Goal: Task Accomplishment & Management: Manage account settings

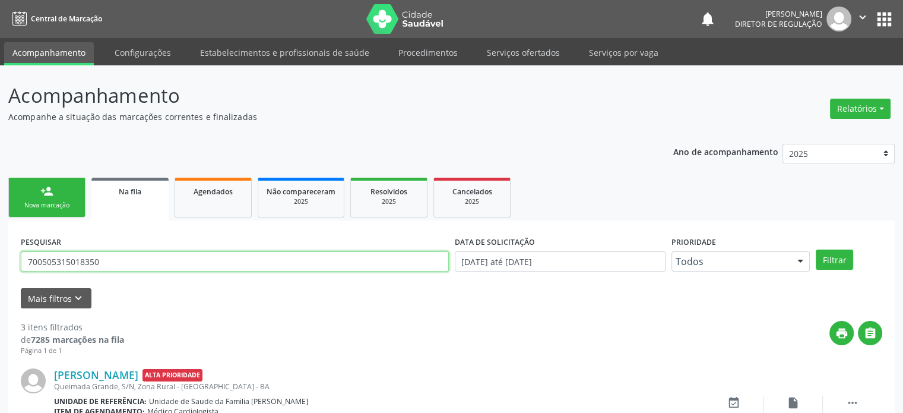
click at [76, 259] on input "700505315018350" at bounding box center [235, 261] width 428 height 20
type input "70600083742"
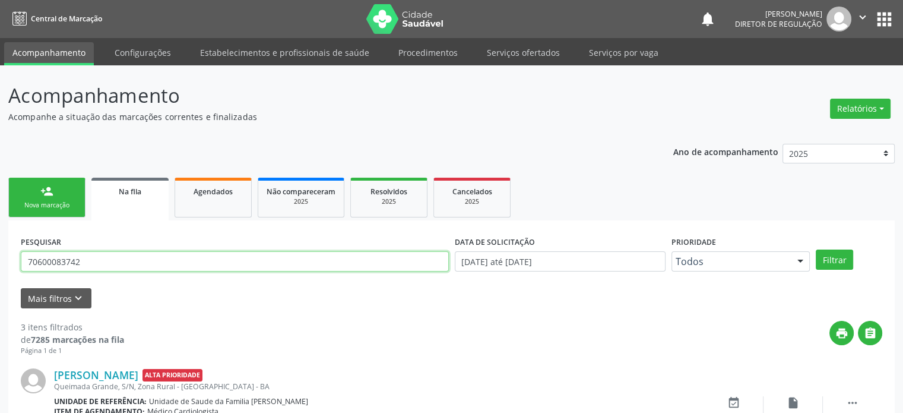
click at [816, 249] on button "Filtrar" at bounding box center [834, 259] width 37 height 20
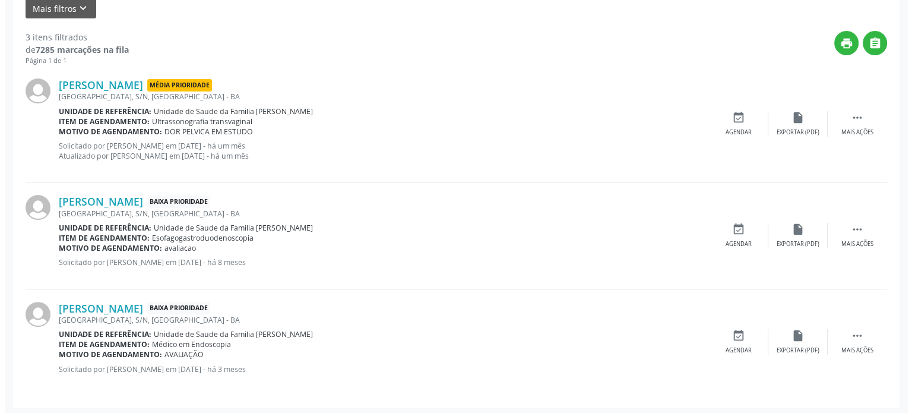
scroll to position [291, 0]
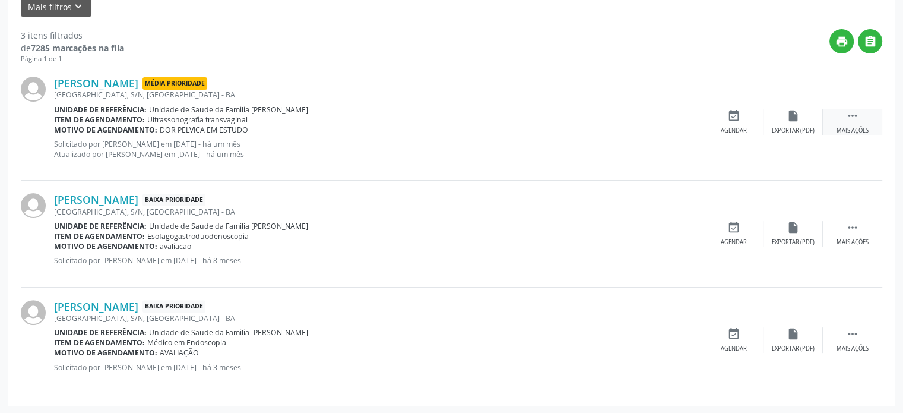
click at [854, 110] on icon "" at bounding box center [852, 115] width 13 height 13
click at [720, 118] on div "cancel Cancelar" at bounding box center [733, 122] width 59 height 26
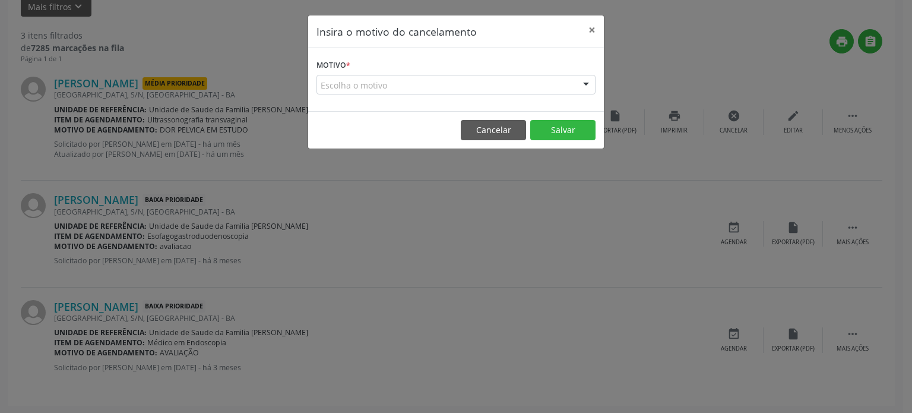
click at [95, 83] on div "Insira o motivo do cancelamento × Motivo * Escolha o motivo Outro Médico - Part…" at bounding box center [456, 206] width 912 height 413
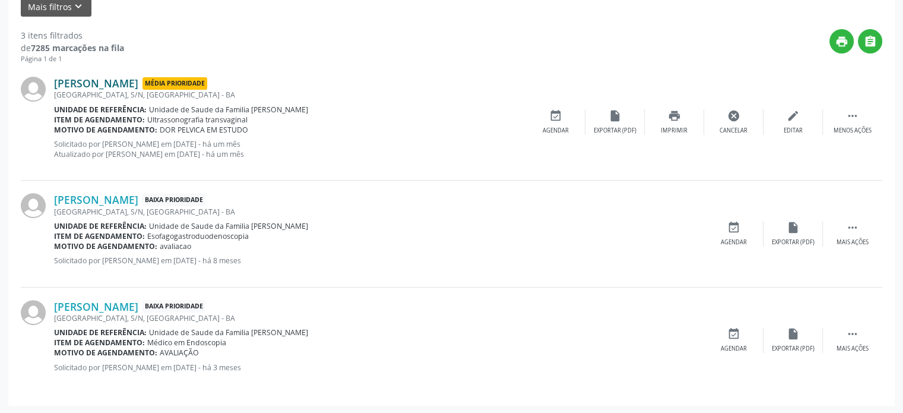
click at [103, 84] on link "[PERSON_NAME]" at bounding box center [96, 83] width 84 height 13
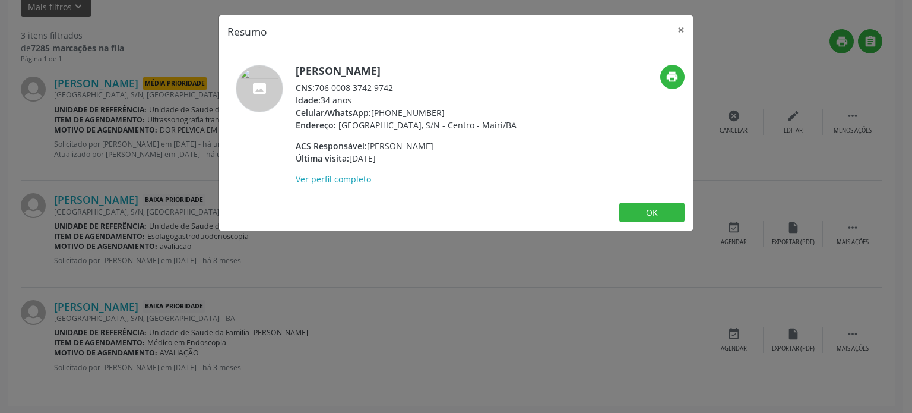
drag, startPoint x: 373, startPoint y: 113, endPoint x: 437, endPoint y: 112, distance: 63.5
click at [437, 112] on div "Celular/WhatsApp: [PHONE_NUMBER]" at bounding box center [406, 112] width 221 height 12
copy div "[PHONE_NUMBER]"
click at [480, 109] on div "Celular/WhatsApp: [PHONE_NUMBER]" at bounding box center [406, 112] width 221 height 12
click at [87, 211] on div "Resumo × [PERSON_NAME] CNS: 706 0008 3742 9742 Idade: 34 anos Celular/WhatsApp:…" at bounding box center [456, 206] width 912 height 413
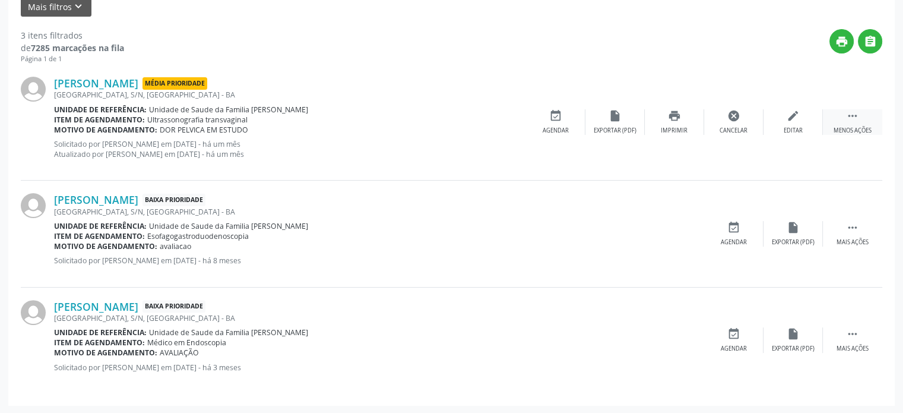
click at [851, 123] on div " Menos ações" at bounding box center [852, 122] width 59 height 26
click at [842, 121] on div " Mais ações" at bounding box center [852, 122] width 59 height 26
click at [740, 121] on div "cancel Cancelar" at bounding box center [733, 122] width 59 height 26
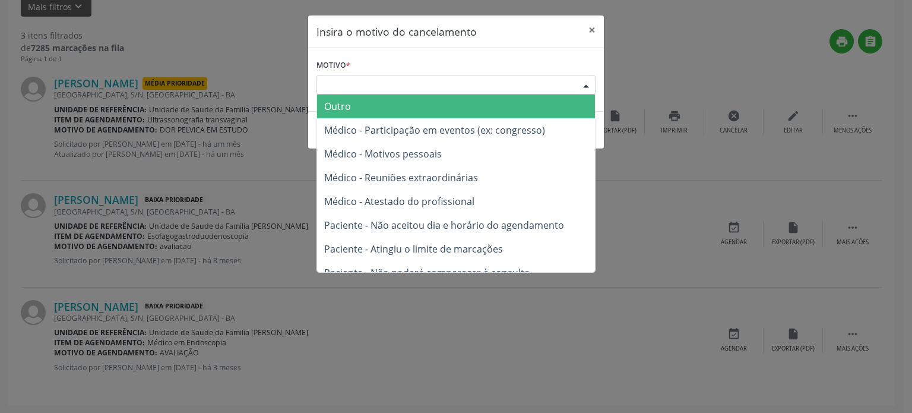
click at [418, 77] on div "Escolha o motivo" at bounding box center [455, 85] width 279 height 20
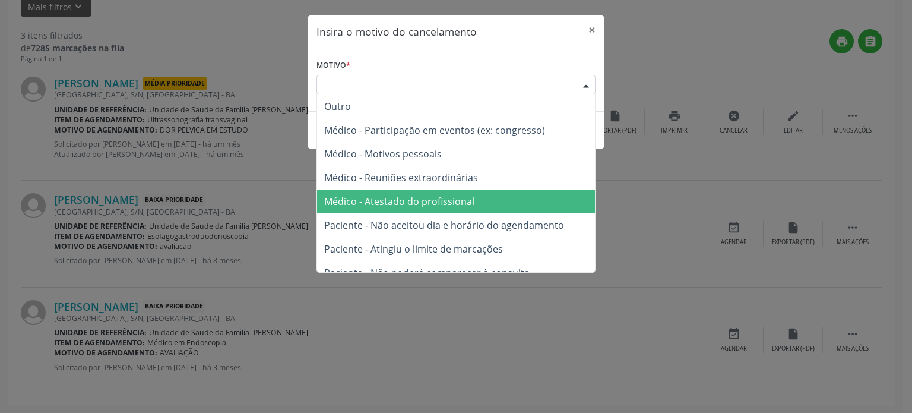
click at [411, 199] on span "Médico - Atestado do profissional" at bounding box center [399, 201] width 150 height 13
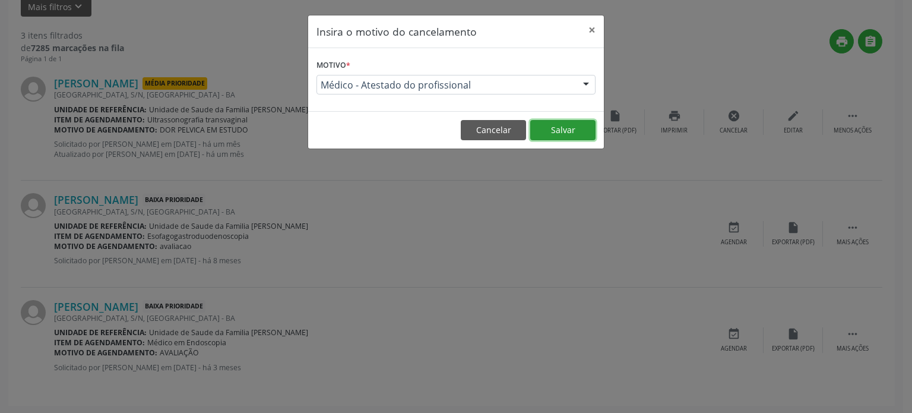
click at [563, 130] on button "Salvar" at bounding box center [562, 130] width 65 height 20
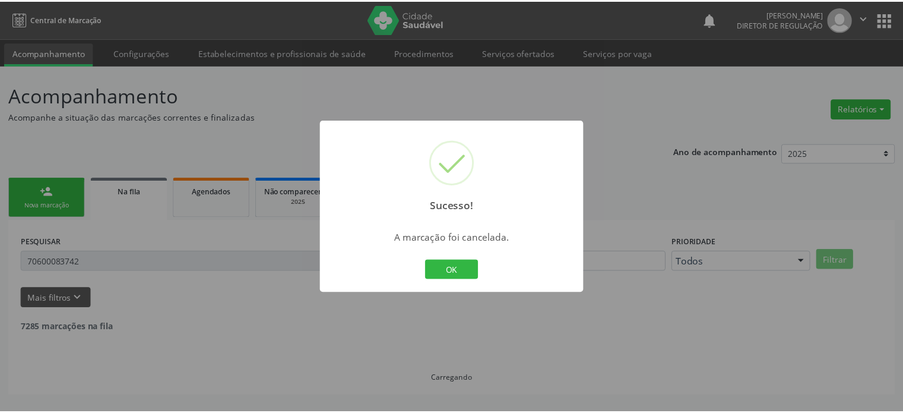
scroll to position [0, 0]
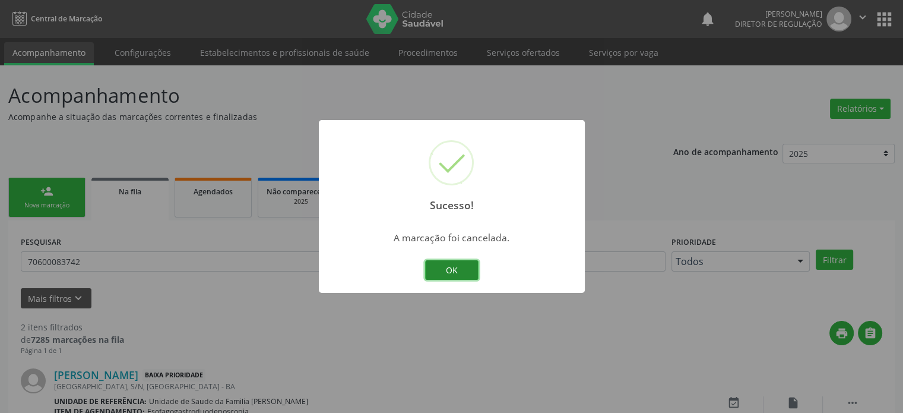
click at [453, 268] on button "OK" at bounding box center [451, 270] width 53 height 20
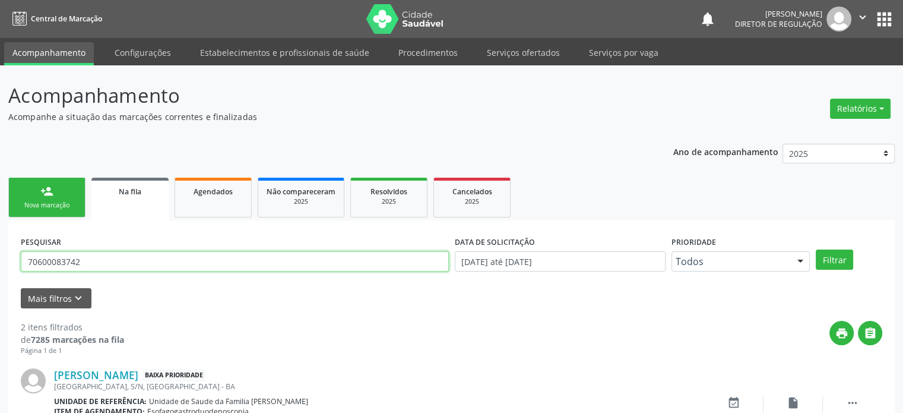
click at [64, 266] on input "70600083742" at bounding box center [235, 261] width 428 height 20
click at [816, 249] on button "Filtrar" at bounding box center [834, 259] width 37 height 20
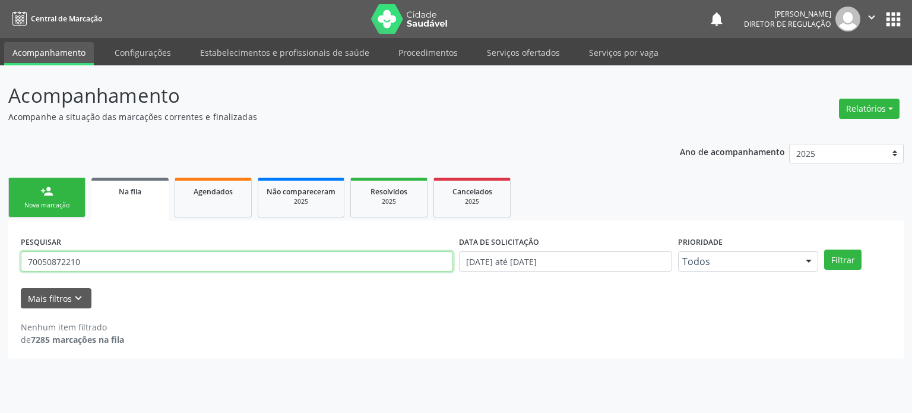
click at [96, 252] on input "70050872210" at bounding box center [237, 261] width 432 height 20
click at [824, 249] on button "Filtrar" at bounding box center [842, 259] width 37 height 20
click at [188, 253] on input "7005087221025" at bounding box center [237, 261] width 432 height 20
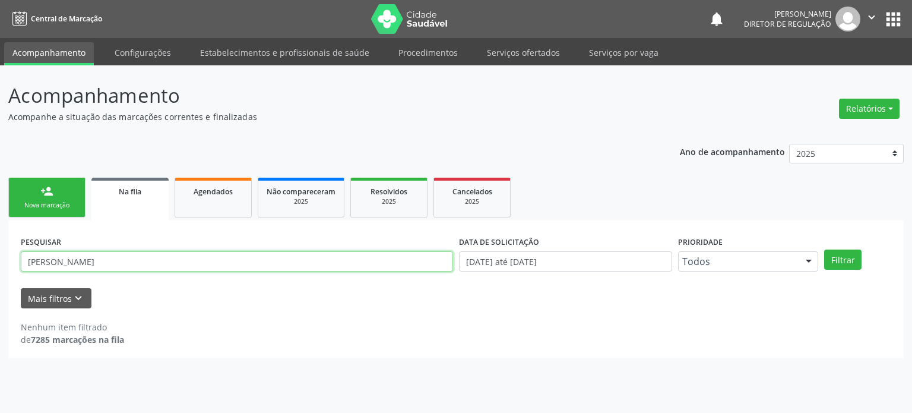
type input "[PERSON_NAME]"
click at [137, 265] on input "[PERSON_NAME]" at bounding box center [237, 261] width 432 height 20
paste input "[PERSON_NAME]"
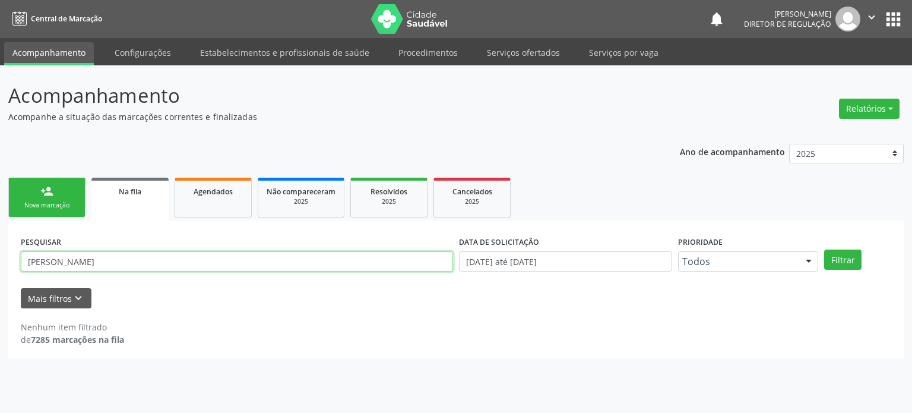
click at [824, 249] on button "Filtrar" at bounding box center [842, 259] width 37 height 20
click at [163, 261] on input "[PERSON_NAME]" at bounding box center [237, 261] width 432 height 20
click at [824, 249] on button "Filtrar" at bounding box center [842, 259] width 37 height 20
click at [142, 268] on input "[PERSON_NAME] DOS SAN" at bounding box center [237, 261] width 432 height 20
click at [824, 249] on button "Filtrar" at bounding box center [842, 259] width 37 height 20
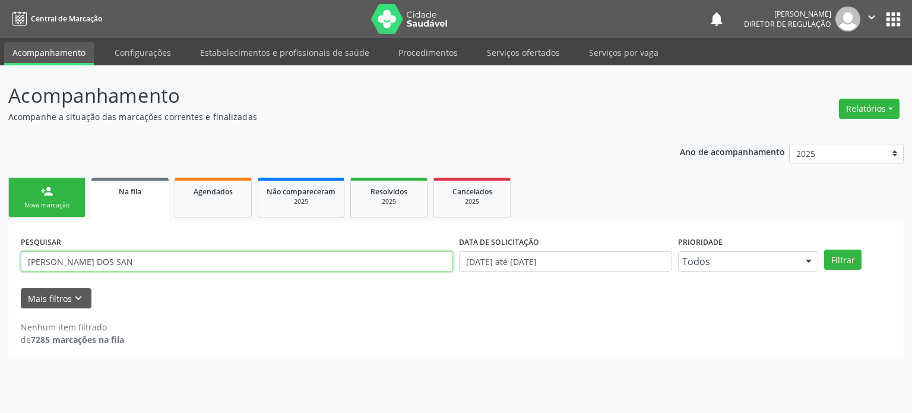
click at [132, 252] on input "[PERSON_NAME] DOS SAN" at bounding box center [237, 261] width 432 height 20
click at [824, 249] on button "Filtrar" at bounding box center [842, 259] width 37 height 20
click at [203, 258] on input "[PERSON_NAME]" at bounding box center [237, 261] width 432 height 20
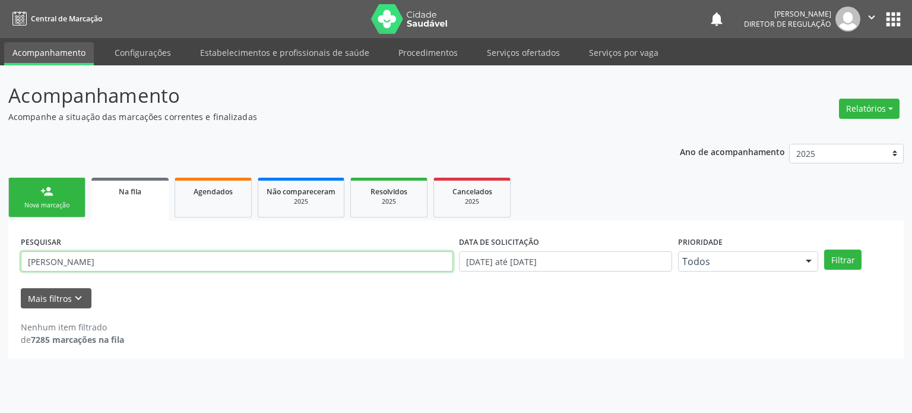
click at [203, 258] on input "[PERSON_NAME]" at bounding box center [237, 261] width 432 height 20
click at [824, 249] on button "Filtrar" at bounding box center [842, 259] width 37 height 20
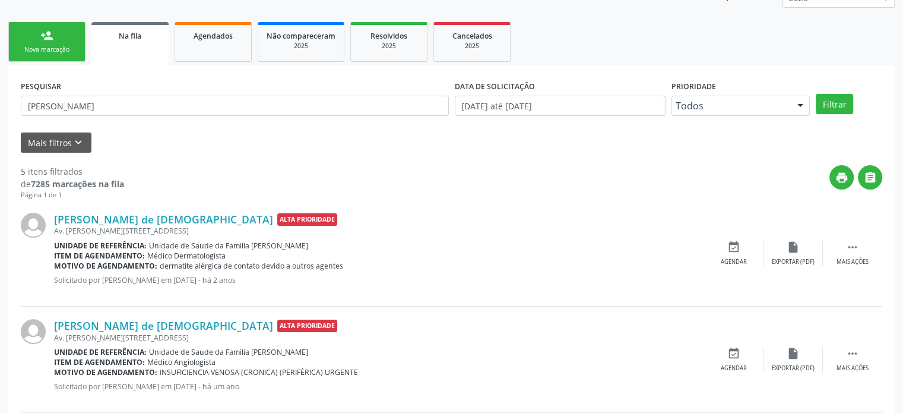
scroll to position [178, 0]
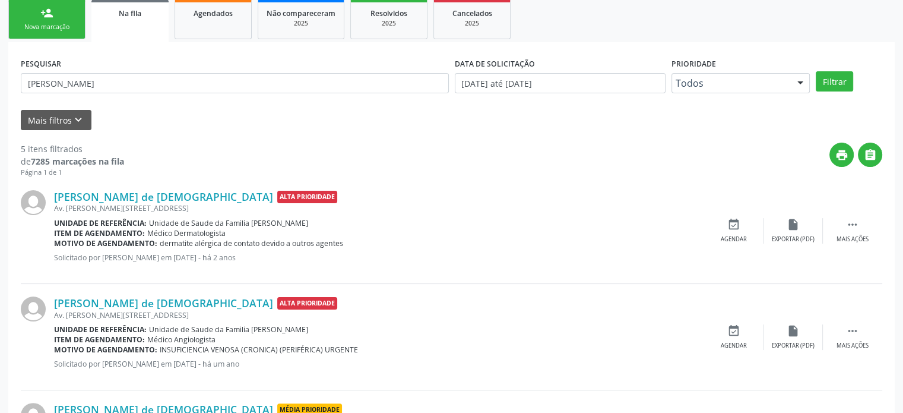
click at [125, 179] on div "[PERSON_NAME] de [DEMOGRAPHIC_DATA] Alta Prioridade Av. [PERSON_NAME][STREET_AD…" at bounding box center [451, 231] width 861 height 106
click at [135, 190] on link "[PERSON_NAME] de [DEMOGRAPHIC_DATA]" at bounding box center [163, 196] width 219 height 13
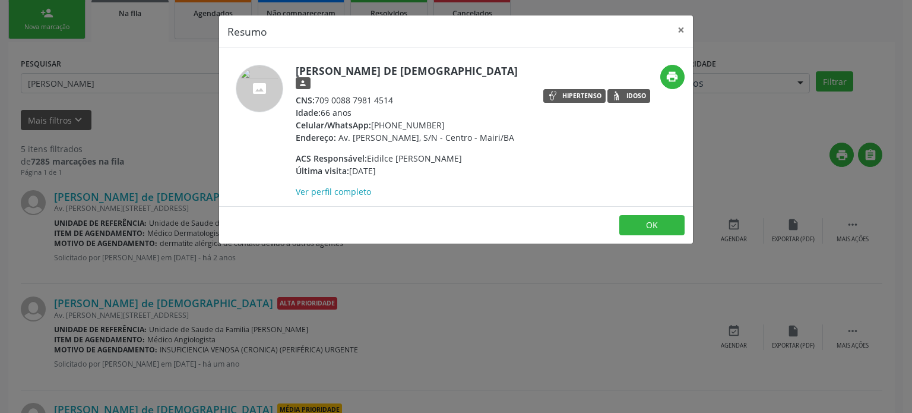
click at [297, 66] on h5 "[PERSON_NAME] de [DEMOGRAPHIC_DATA] person" at bounding box center [411, 77] width 231 height 25
drag, startPoint x: 343, startPoint y: 69, endPoint x: 458, endPoint y: 69, distance: 115.2
click at [458, 69] on h5 "[PERSON_NAME] de [DEMOGRAPHIC_DATA] person" at bounding box center [411, 77] width 231 height 25
copy h5 "[PERSON_NAME] de [DEMOGRAPHIC_DATA]"
drag, startPoint x: 154, startPoint y: 77, endPoint x: 149, endPoint y: 82, distance: 6.7
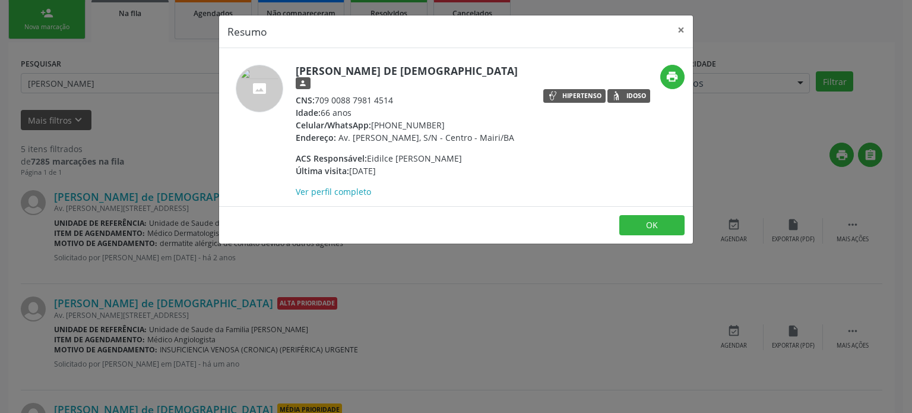
click at [153, 77] on div "Resumo × [PERSON_NAME] de Jesus person CNS: 709 0088 7981 4514 Idade: 66 anos C…" at bounding box center [456, 206] width 912 height 413
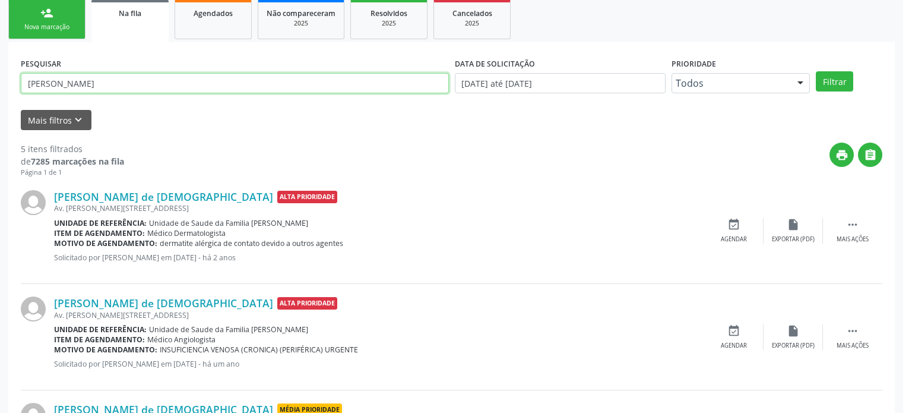
click at [138, 87] on input "[PERSON_NAME]" at bounding box center [235, 83] width 428 height 20
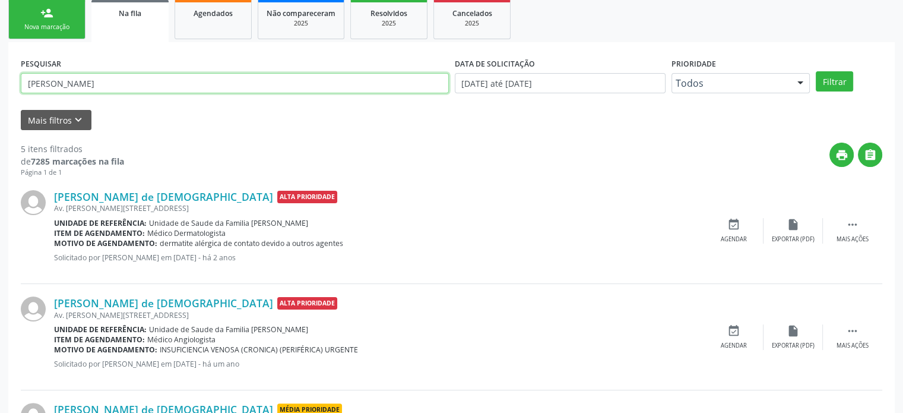
click at [138, 87] on input "[PERSON_NAME]" at bounding box center [235, 83] width 428 height 20
paste input "[PERSON_NAME] de [DEMOGRAPHIC_DATA]"
click at [816, 71] on button "Filtrar" at bounding box center [834, 81] width 37 height 20
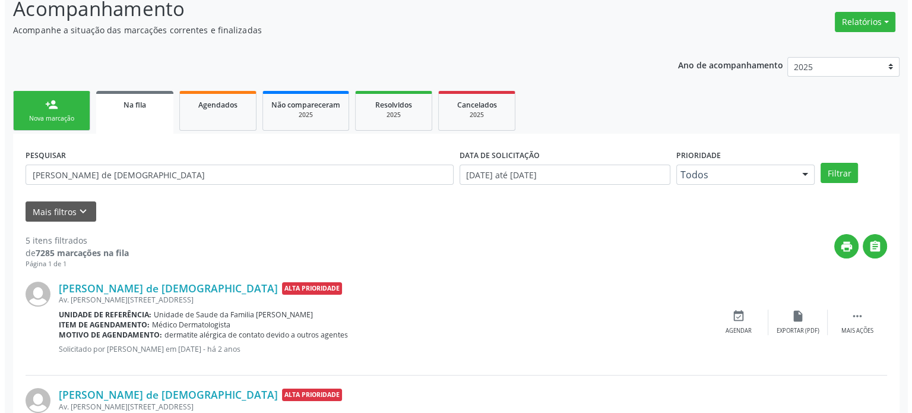
scroll to position [297, 0]
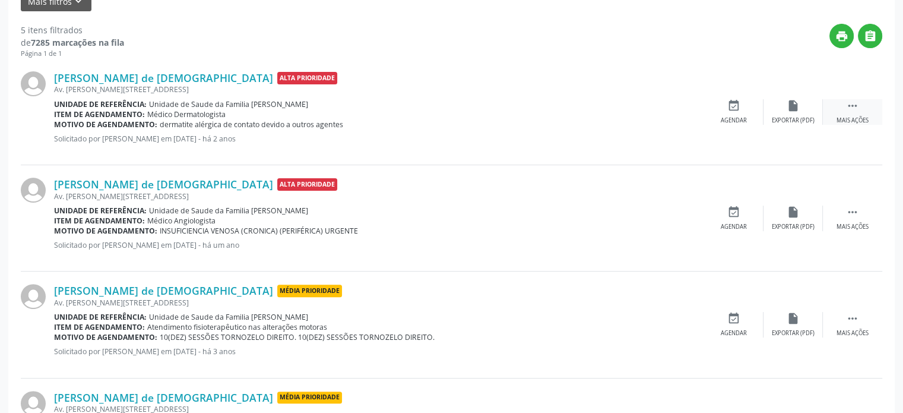
click at [846, 106] on icon "" at bounding box center [852, 105] width 13 height 13
click at [731, 109] on icon "cancel" at bounding box center [733, 105] width 13 height 13
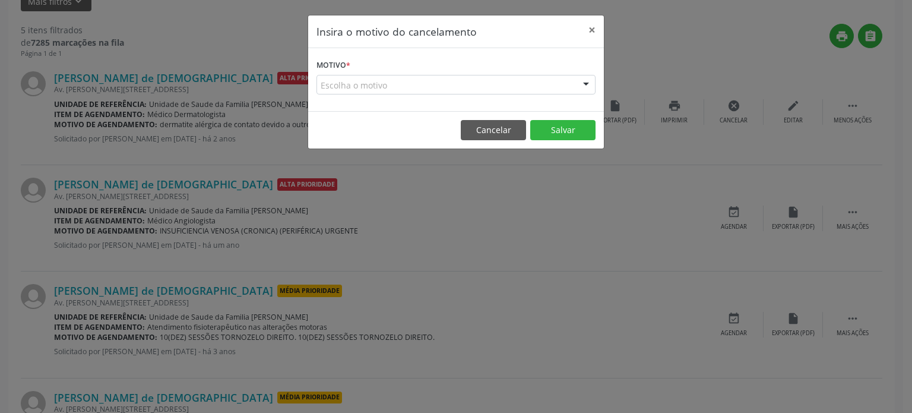
click at [422, 91] on div "Escolha o motivo" at bounding box center [455, 85] width 279 height 20
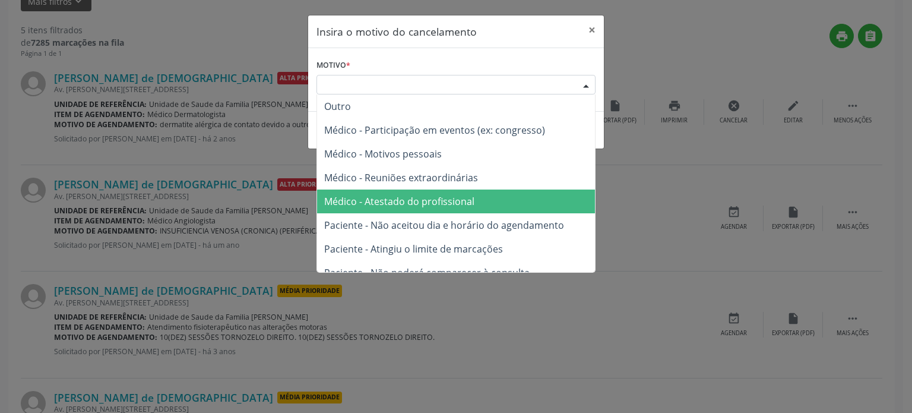
click at [439, 198] on span "Médico - Atestado do profissional" at bounding box center [399, 201] width 150 height 13
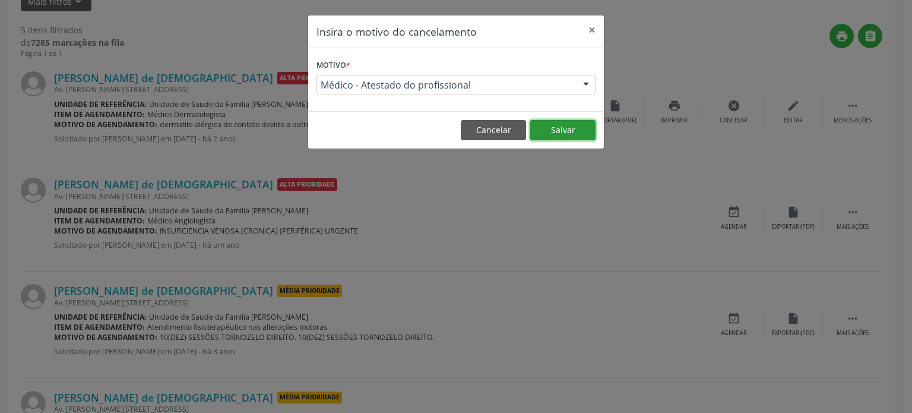
click at [568, 131] on button "Salvar" at bounding box center [562, 130] width 65 height 20
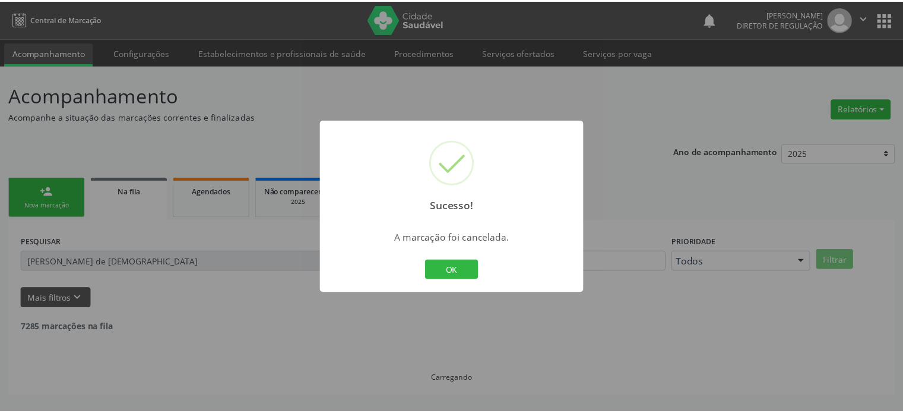
scroll to position [0, 0]
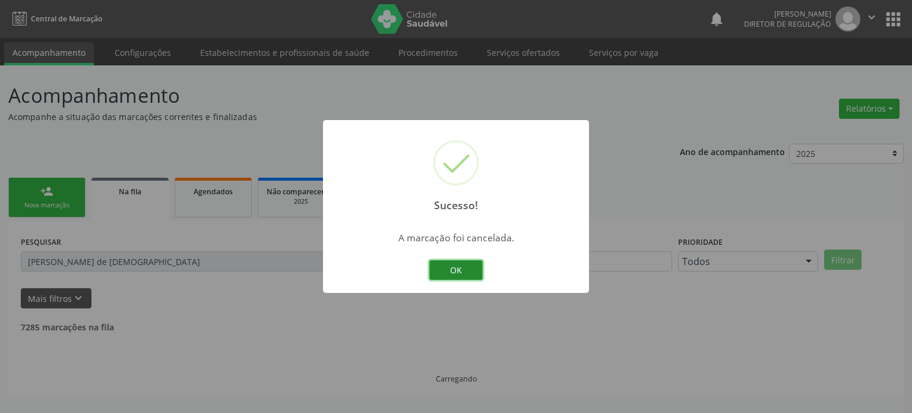
click at [461, 271] on button "OK" at bounding box center [455, 270] width 53 height 20
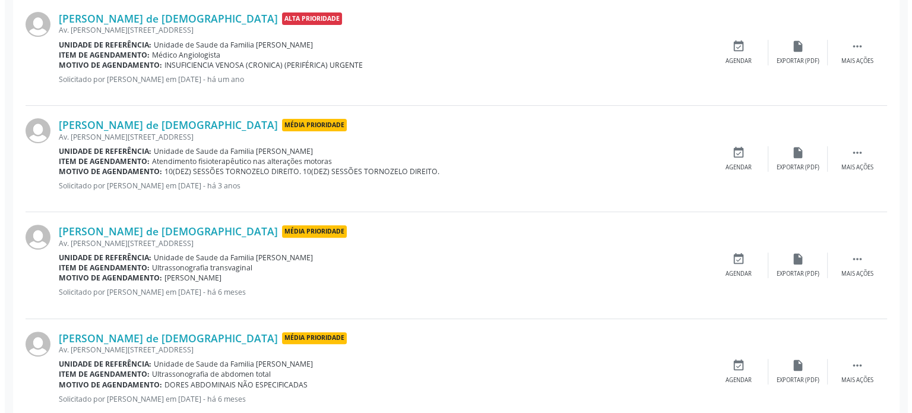
scroll to position [297, 0]
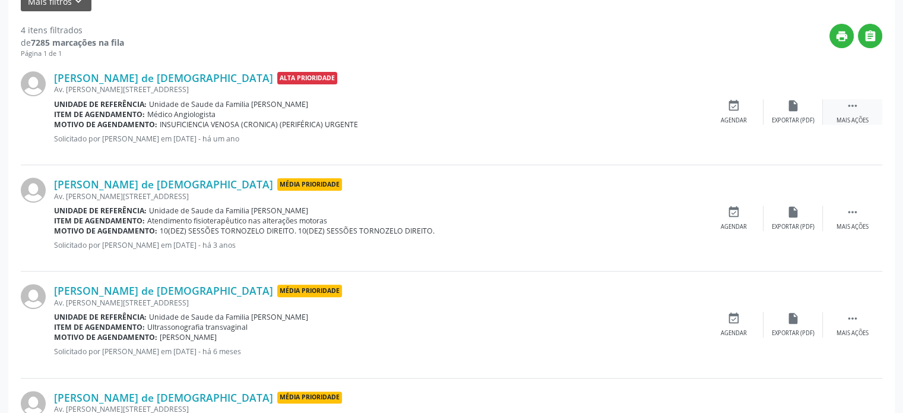
click at [864, 107] on div " Mais ações" at bounding box center [852, 112] width 59 height 26
click at [733, 103] on icon "cancel" at bounding box center [733, 105] width 13 height 13
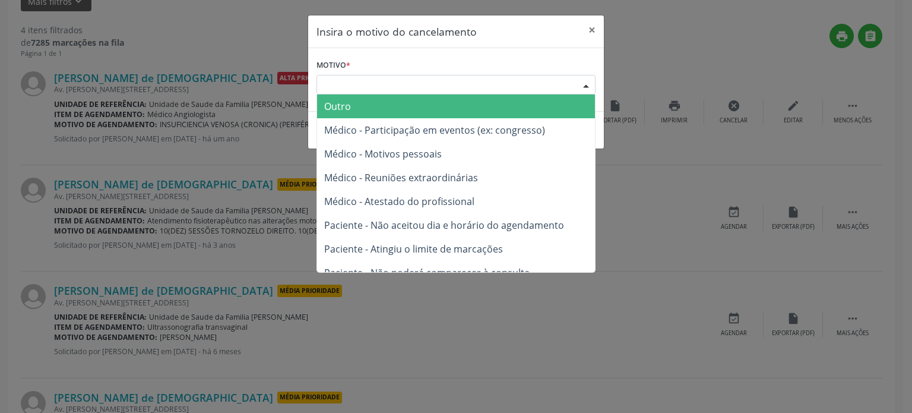
click at [416, 88] on div "Escolha o motivo" at bounding box center [455, 85] width 279 height 20
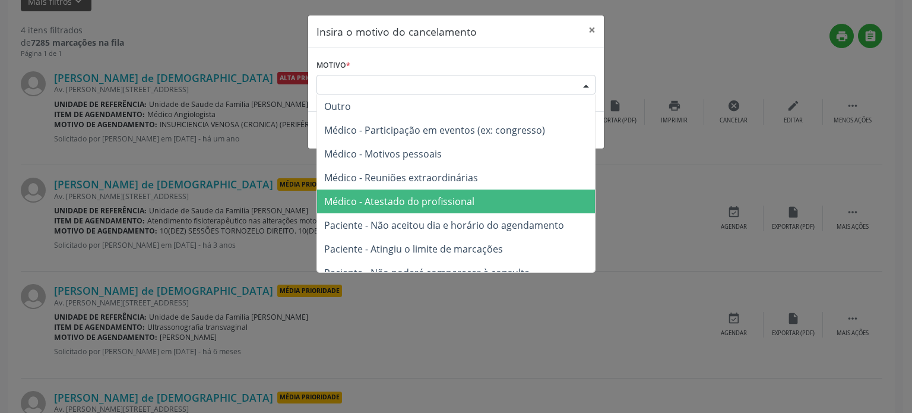
click at [416, 197] on span "Médico - Atestado do profissional" at bounding box center [399, 201] width 150 height 13
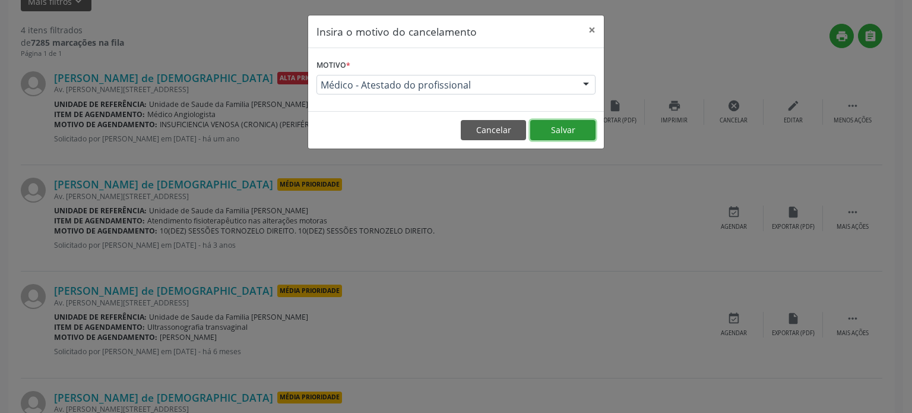
click at [553, 122] on button "Salvar" at bounding box center [562, 130] width 65 height 20
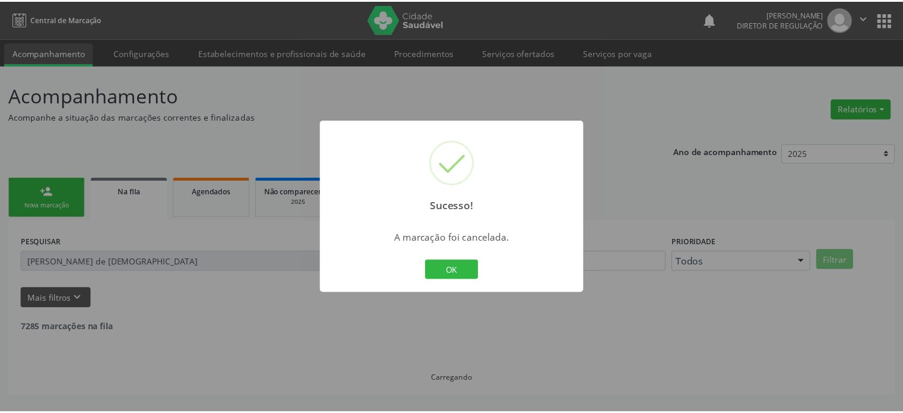
scroll to position [0, 0]
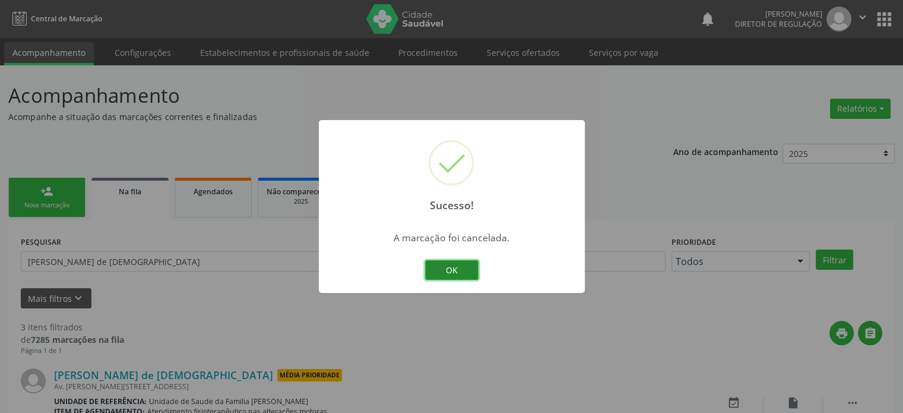
click at [442, 270] on button "OK" at bounding box center [451, 270] width 53 height 20
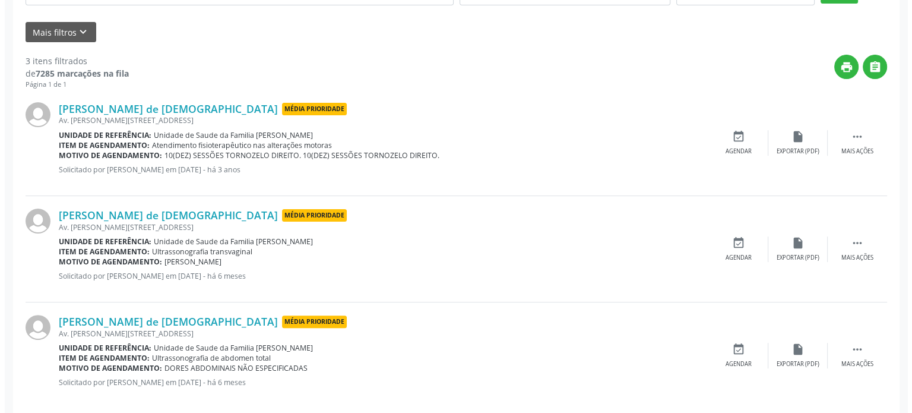
scroll to position [281, 0]
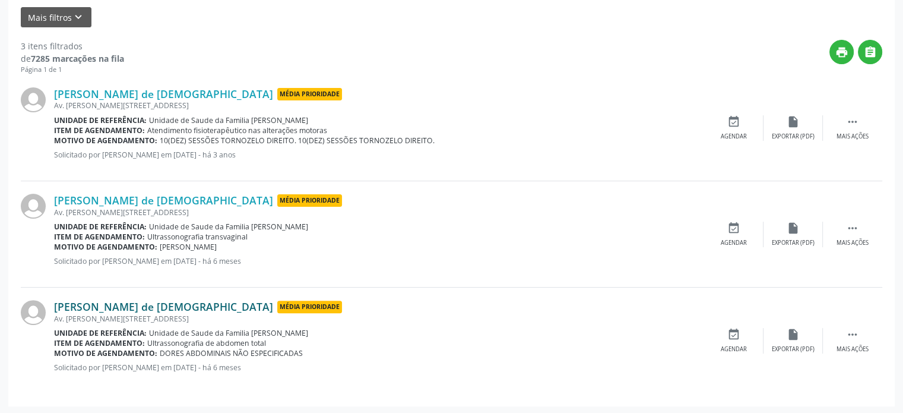
click at [149, 301] on link "[PERSON_NAME] de [DEMOGRAPHIC_DATA]" at bounding box center [163, 306] width 219 height 13
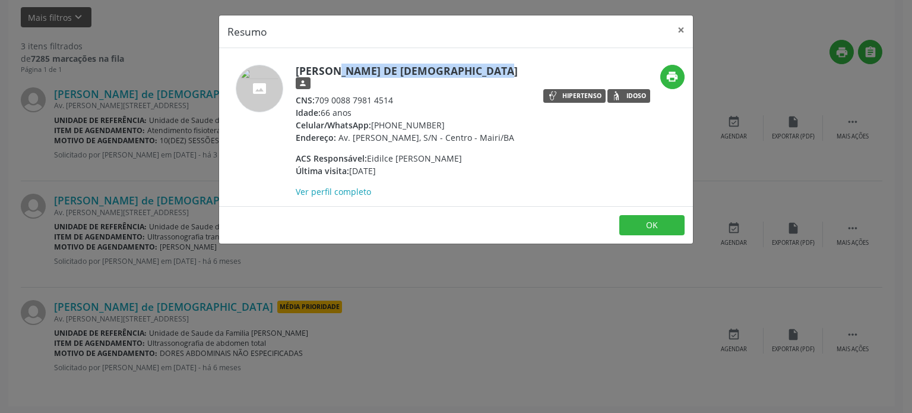
drag, startPoint x: 294, startPoint y: 70, endPoint x: 459, endPoint y: 64, distance: 165.2
click at [459, 65] on div "[PERSON_NAME] de [DEMOGRAPHIC_DATA] person CNS: 709 0088 7981 4514 Idade: 66 an…" at bounding box center [377, 131] width 316 height 133
copy h5 "[PERSON_NAME] de [DEMOGRAPHIC_DATA]"
click at [449, 327] on div "Resumo × [PERSON_NAME] de Jesus person CNS: 709 0088 7981 4514 Idade: 66 anos C…" at bounding box center [456, 206] width 912 height 413
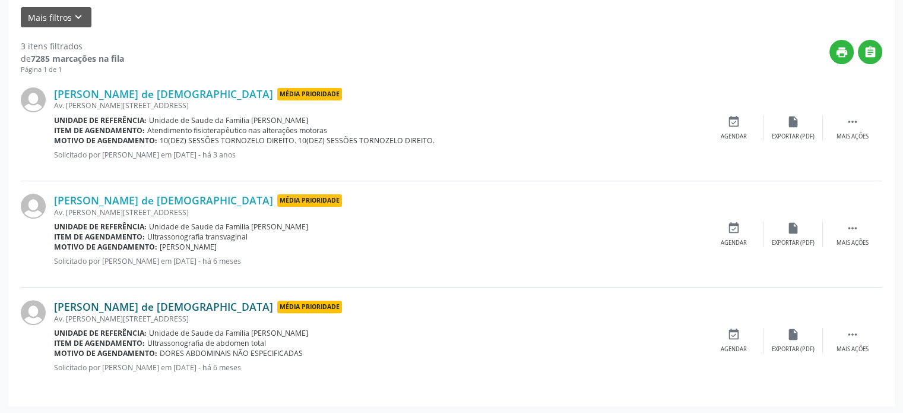
click at [126, 306] on link "[PERSON_NAME] de [DEMOGRAPHIC_DATA]" at bounding box center [163, 306] width 219 height 13
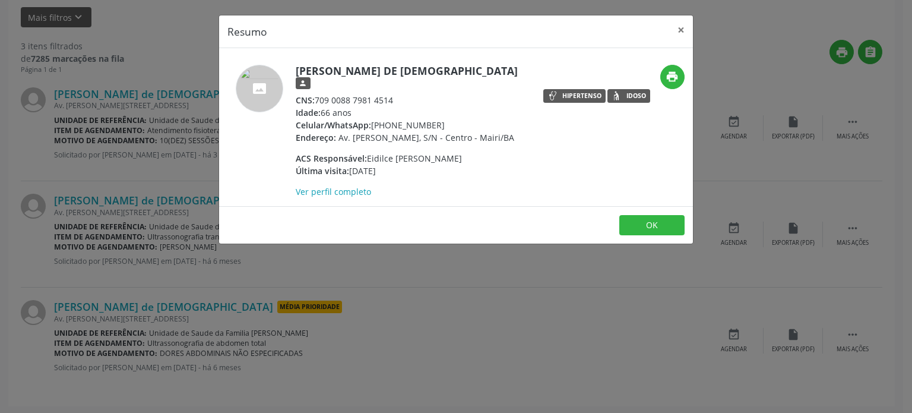
click at [26, 202] on div "Resumo × [PERSON_NAME] de Jesus person CNS: 709 0088 7981 4514 Idade: 66 anos C…" at bounding box center [456, 206] width 912 height 413
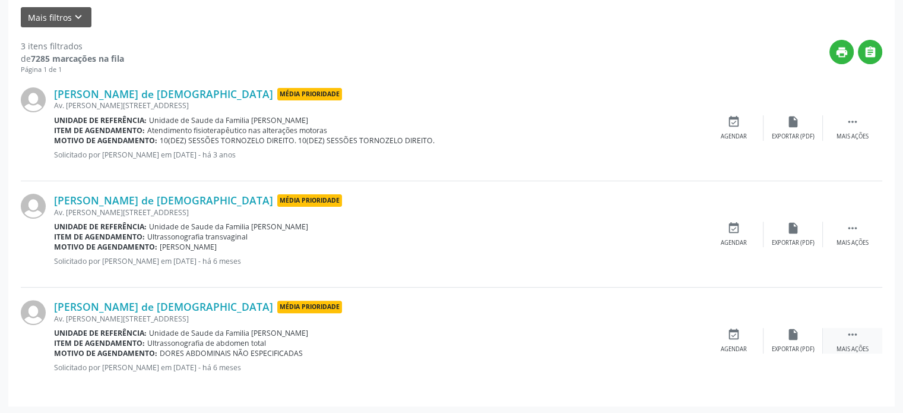
click at [862, 346] on div "Mais ações" at bounding box center [852, 349] width 32 height 8
click at [736, 329] on icon "cancel" at bounding box center [733, 334] width 13 height 13
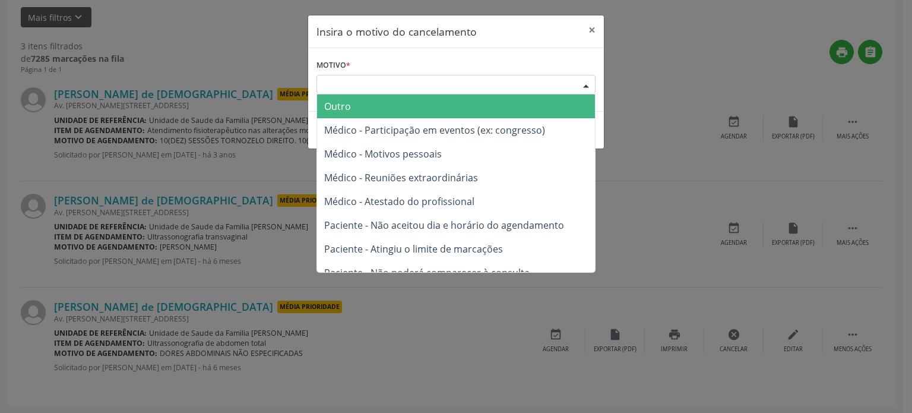
click at [387, 91] on div "Escolha o motivo" at bounding box center [455, 85] width 279 height 20
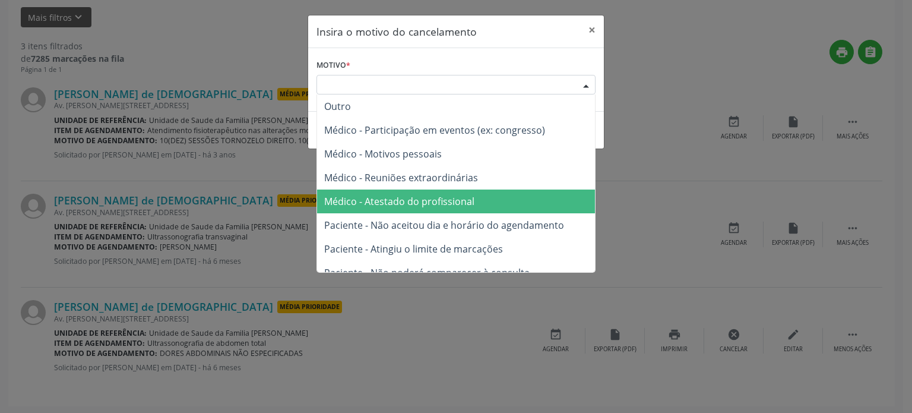
drag, startPoint x: 397, startPoint y: 201, endPoint x: 475, endPoint y: 187, distance: 79.6
click at [398, 201] on span "Médico - Atestado do profissional" at bounding box center [399, 201] width 150 height 13
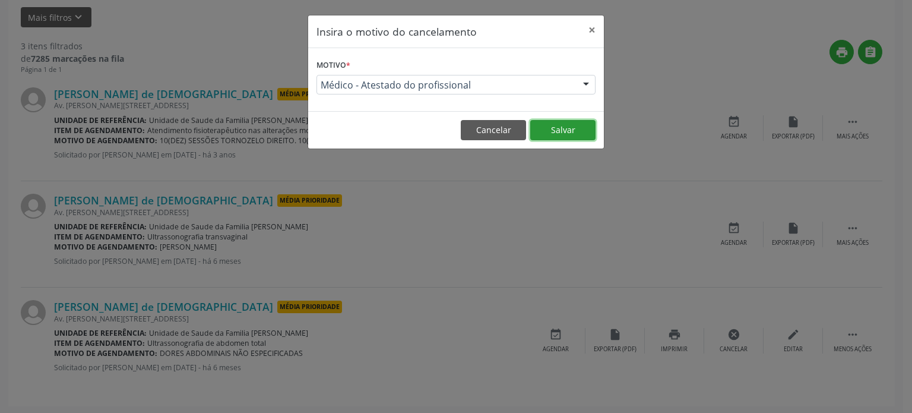
click at [573, 123] on button "Salvar" at bounding box center [562, 130] width 65 height 20
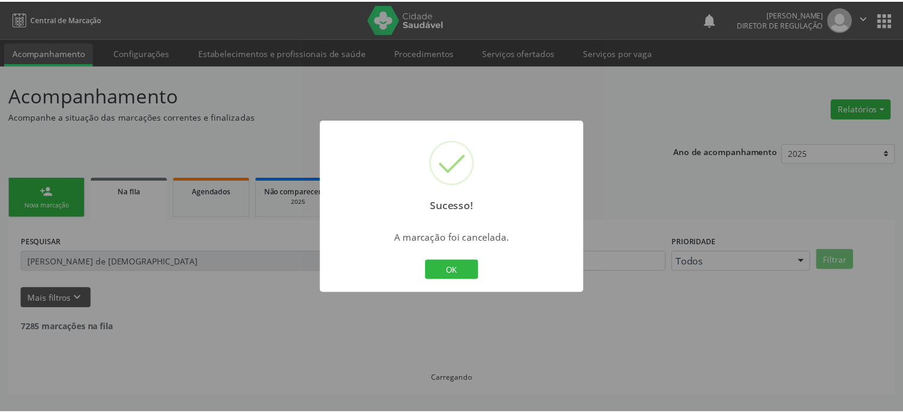
scroll to position [0, 0]
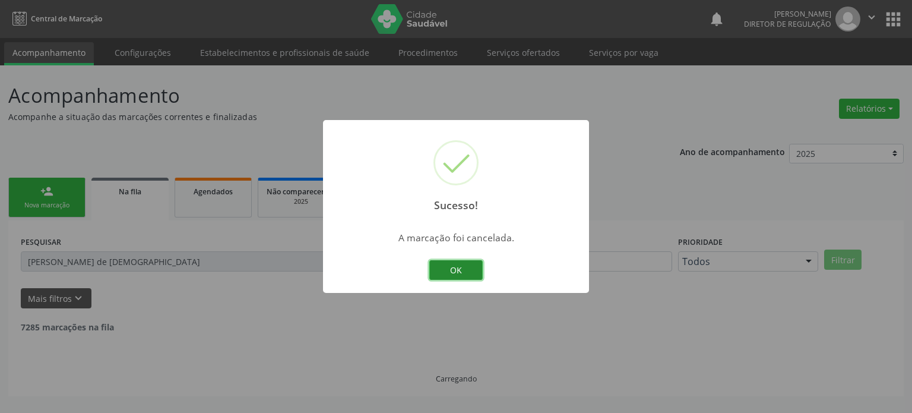
click at [465, 268] on button "OK" at bounding box center [455, 270] width 53 height 20
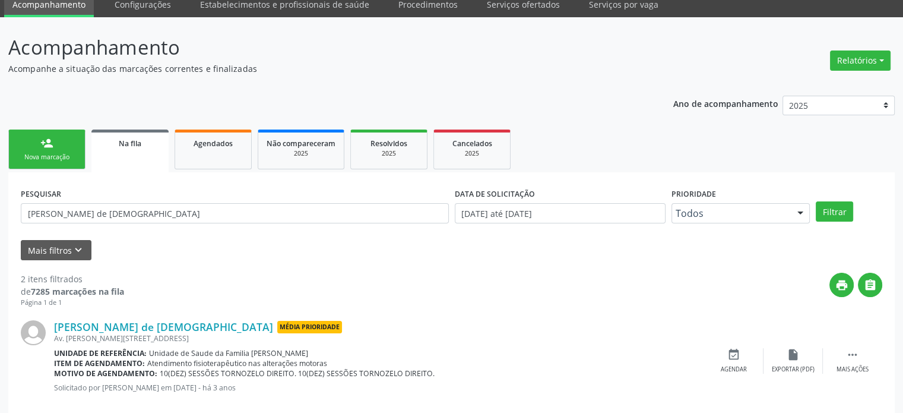
scroll to position [119, 0]
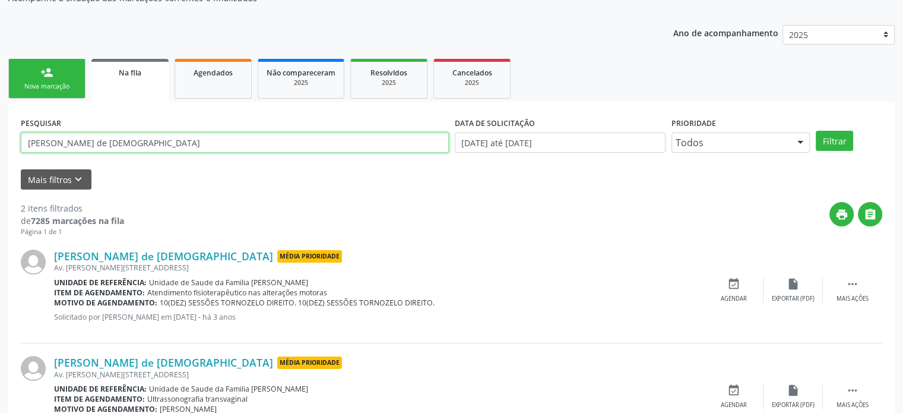
click at [94, 142] on input "[PERSON_NAME] de [DEMOGRAPHIC_DATA]" at bounding box center [235, 142] width 428 height 20
click at [816, 131] on button "Filtrar" at bounding box center [834, 141] width 37 height 20
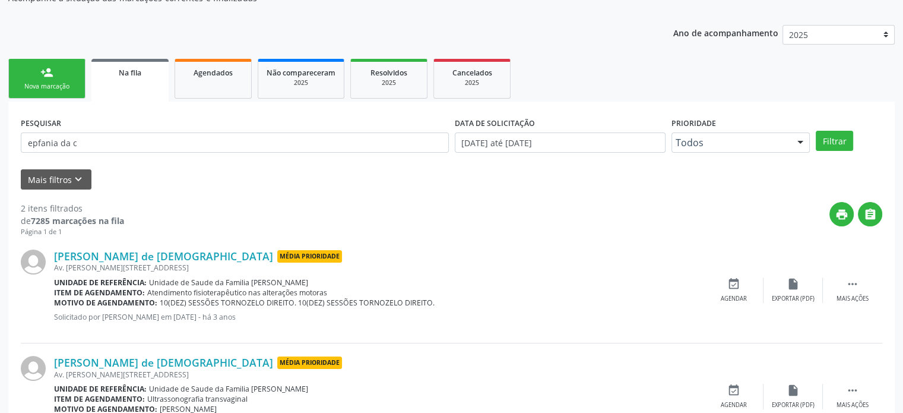
scroll to position [0, 0]
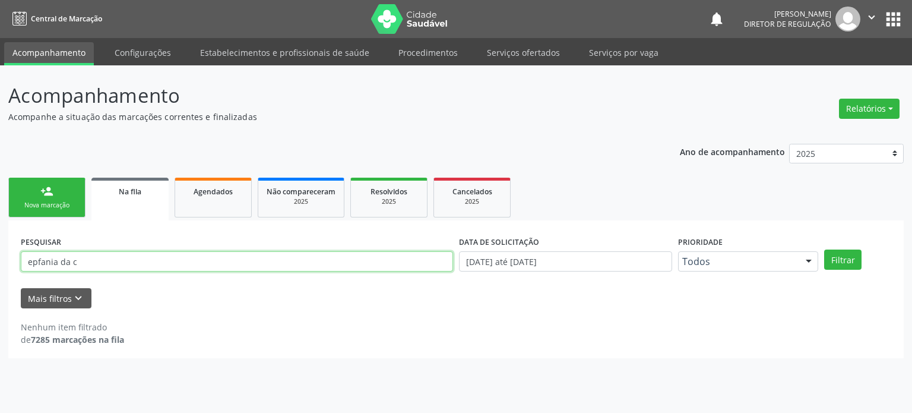
click at [34, 267] on input "epfania da c" at bounding box center [237, 261] width 432 height 20
click at [35, 262] on input "epfania da c" at bounding box center [237, 261] width 432 height 20
click at [824, 249] on button "Filtrar" at bounding box center [842, 259] width 37 height 20
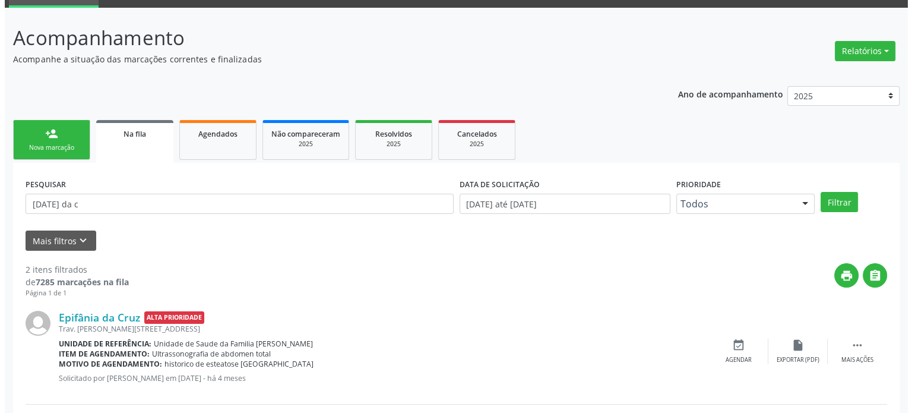
scroll to position [175, 0]
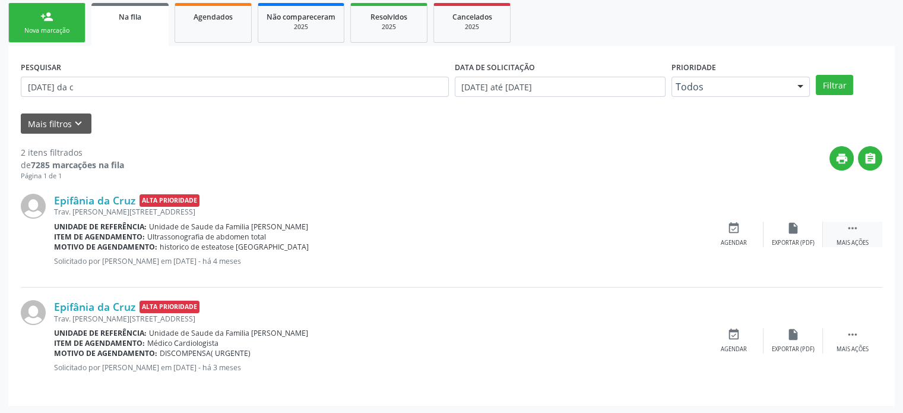
click at [853, 230] on icon "" at bounding box center [852, 227] width 13 height 13
click at [750, 237] on div "cancel Cancelar" at bounding box center [733, 234] width 59 height 26
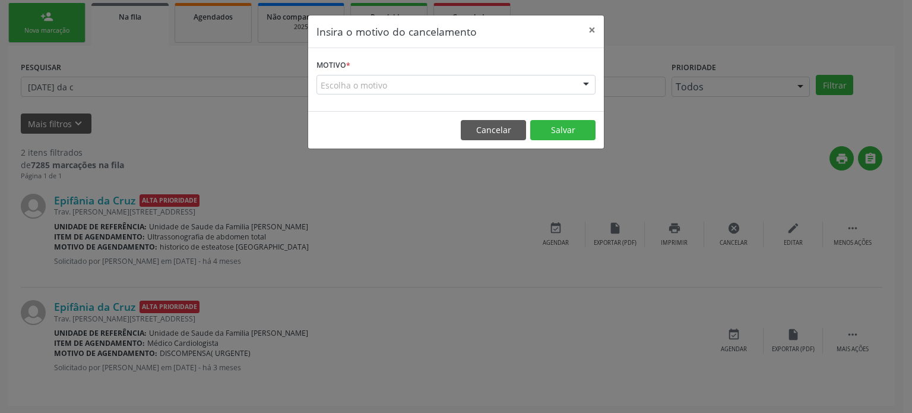
click at [331, 68] on label "Motivo *" at bounding box center [333, 65] width 34 height 18
click at [328, 78] on div "Escolha o motivo" at bounding box center [455, 85] width 279 height 20
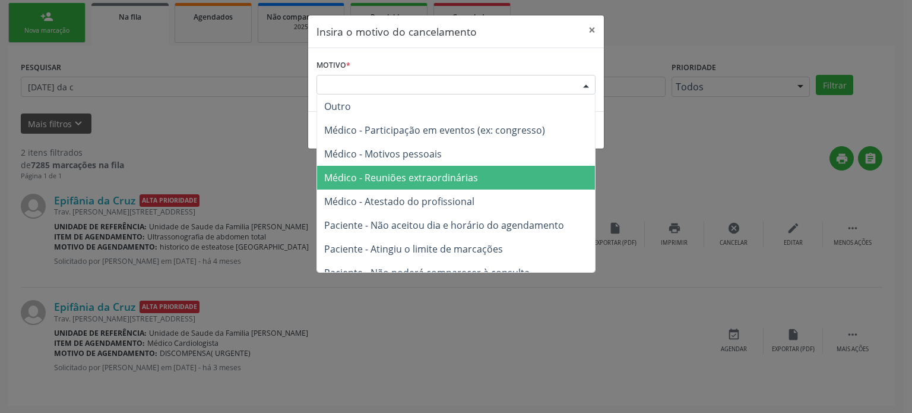
drag, startPoint x: 385, startPoint y: 168, endPoint x: 481, endPoint y: 136, distance: 101.9
click at [385, 167] on span "Médico - Reuniões extraordinárias" at bounding box center [456, 178] width 278 height 24
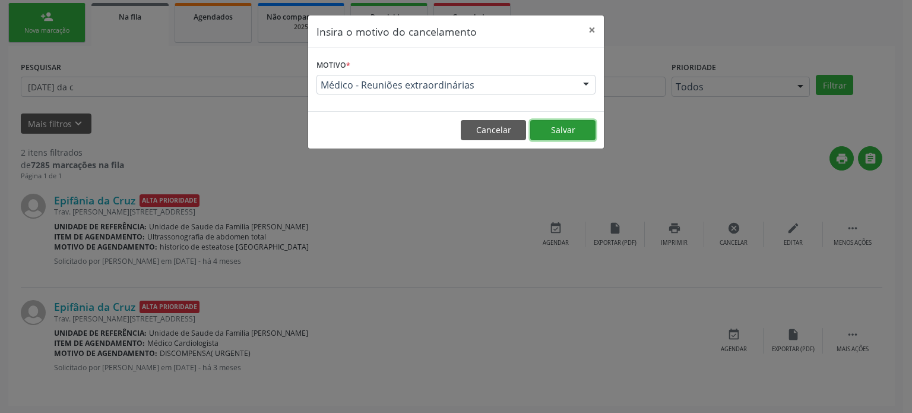
click at [555, 135] on button "Salvar" at bounding box center [562, 130] width 65 height 20
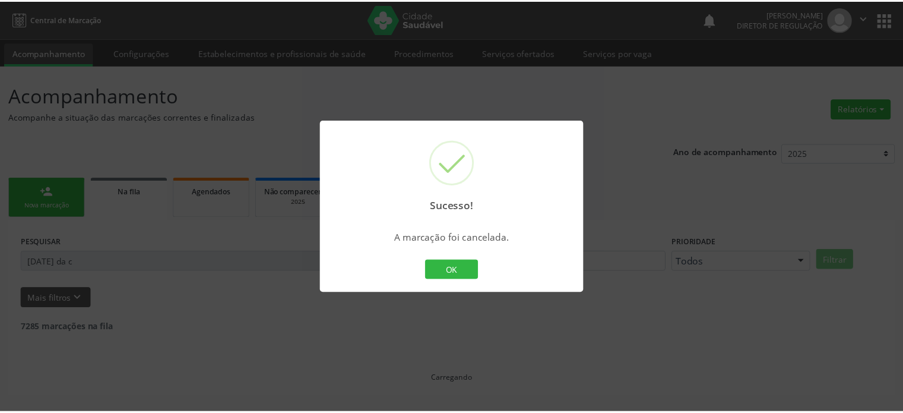
scroll to position [0, 0]
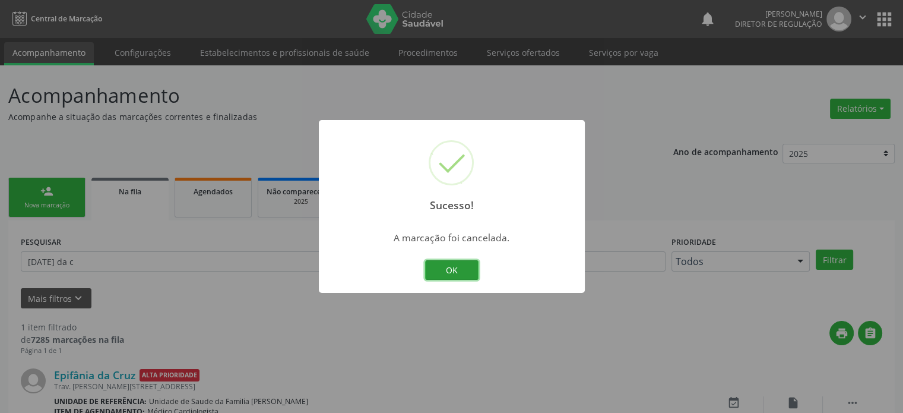
drag, startPoint x: 461, startPoint y: 267, endPoint x: 479, endPoint y: 261, distance: 19.3
click at [464, 265] on button "OK" at bounding box center [451, 270] width 53 height 20
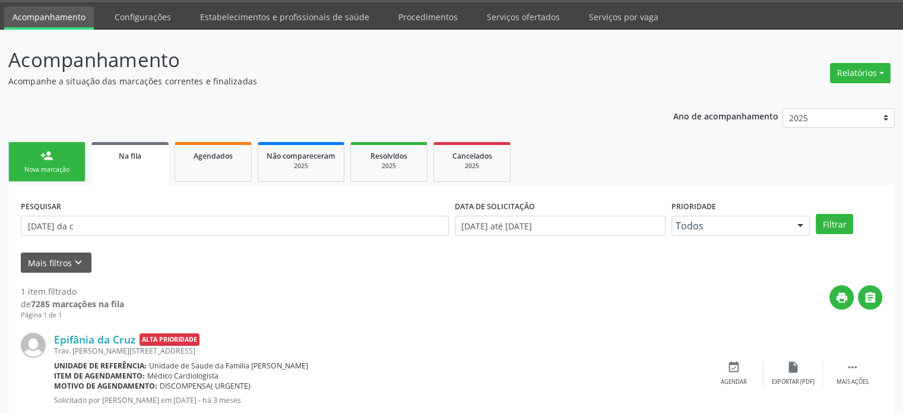
scroll to position [69, 0]
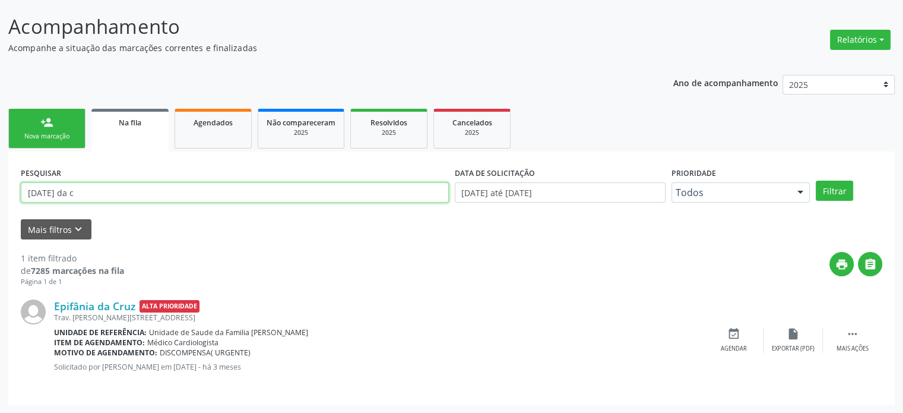
click at [28, 192] on input "[DATE] da c" at bounding box center [235, 192] width 428 height 20
click at [816, 180] on button "Filtrar" at bounding box center [834, 190] width 37 height 20
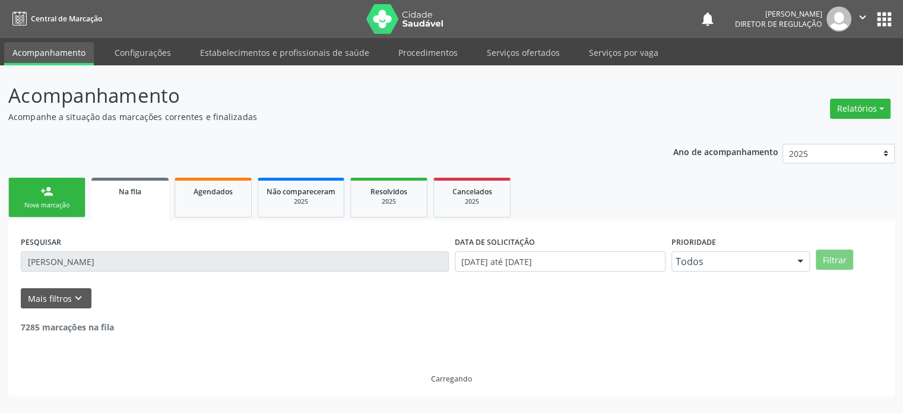
scroll to position [0, 0]
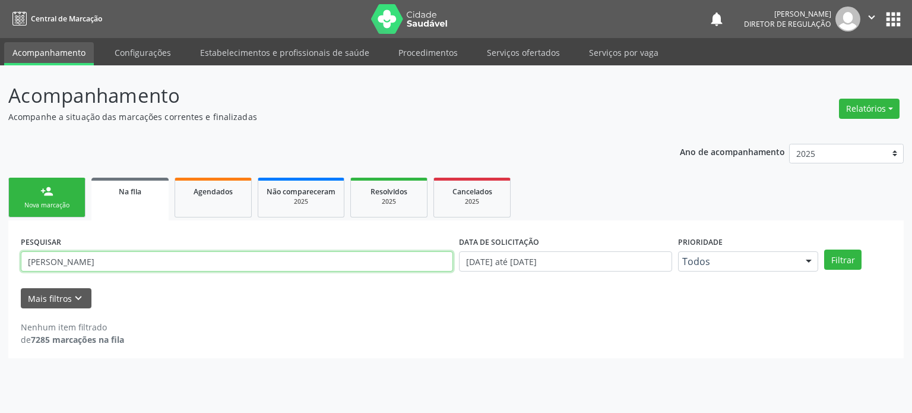
click at [121, 252] on input "[PERSON_NAME]" at bounding box center [237, 261] width 432 height 20
click at [824, 249] on button "Filtrar" at bounding box center [842, 259] width 37 height 20
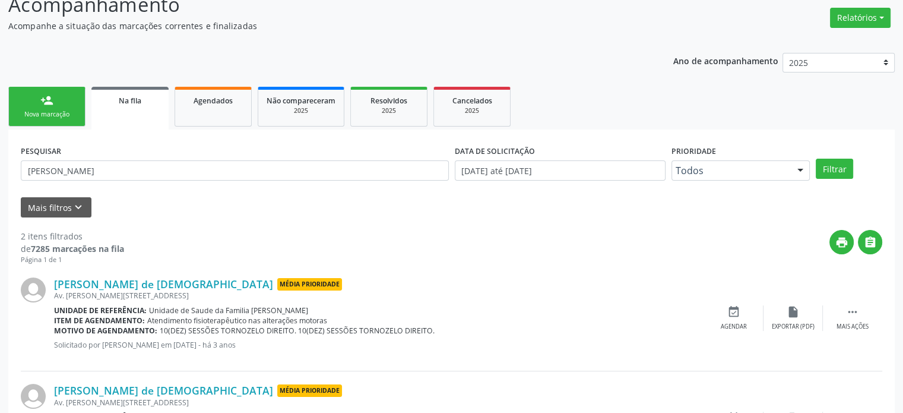
scroll to position [175, 0]
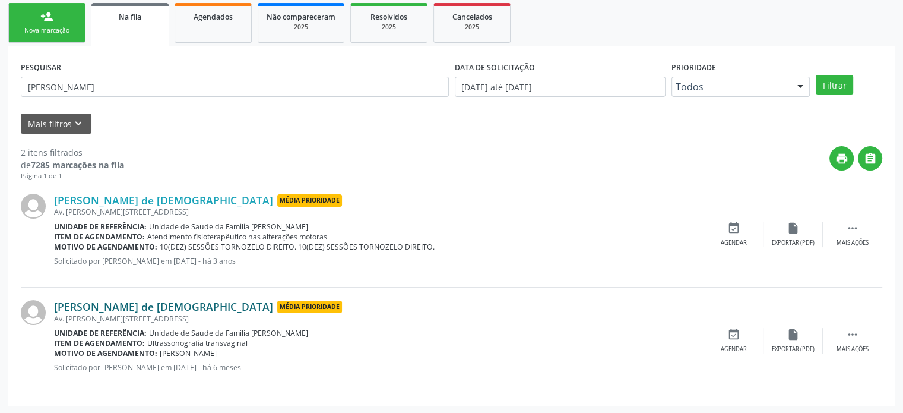
click at [138, 303] on link "[PERSON_NAME] de [DEMOGRAPHIC_DATA]" at bounding box center [163, 306] width 219 height 13
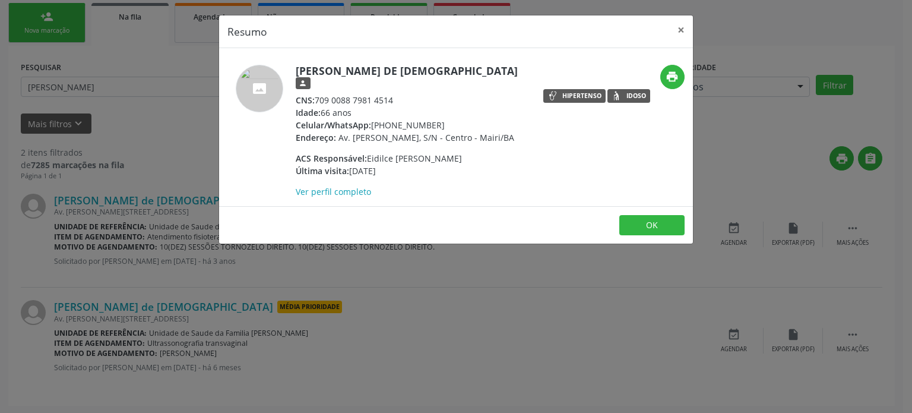
drag, startPoint x: 316, startPoint y: 83, endPoint x: 398, endPoint y: 83, distance: 81.3
click at [398, 94] on div "CNS: 709 0088 7981 4514" at bounding box center [411, 100] width 231 height 12
copy div "709 0088 7981 4514"
click at [442, 319] on div "Resumo × [PERSON_NAME] de Jesus person CNS: 709 0088 7981 4514 Idade: 66 anos C…" at bounding box center [456, 206] width 912 height 413
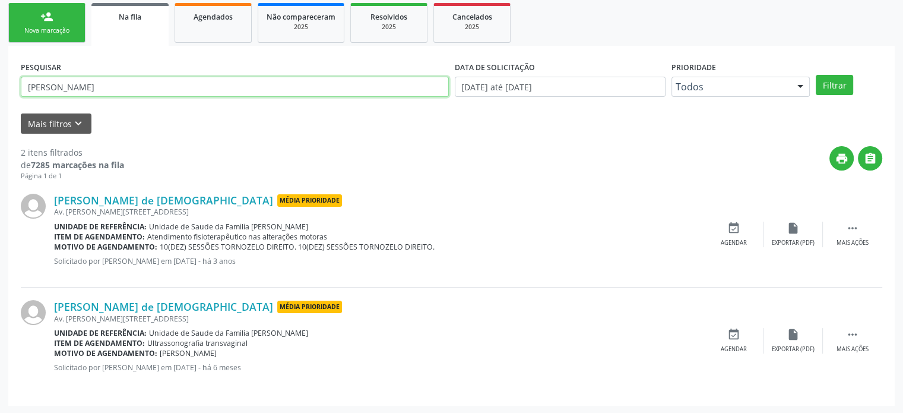
click at [93, 90] on input "[PERSON_NAME]" at bounding box center [235, 87] width 428 height 20
paste input "TIREOIDE"
type input "TIREOIDE"
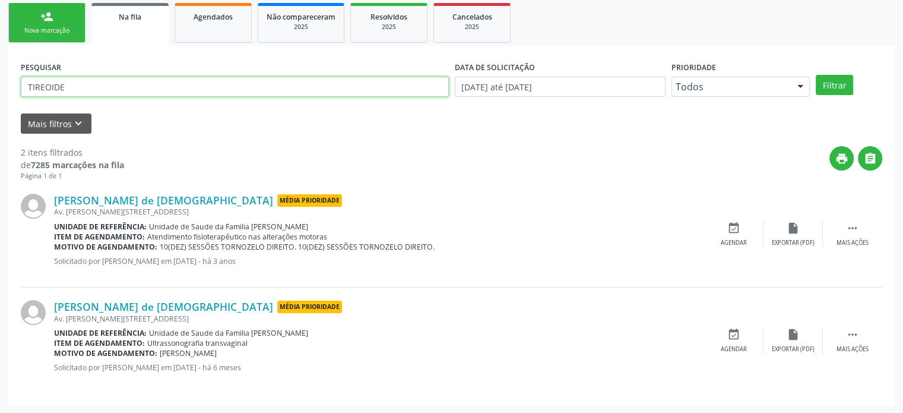
click at [93, 90] on input "TIREOIDE" at bounding box center [235, 87] width 428 height 20
click at [77, 90] on input "text" at bounding box center [235, 87] width 428 height 20
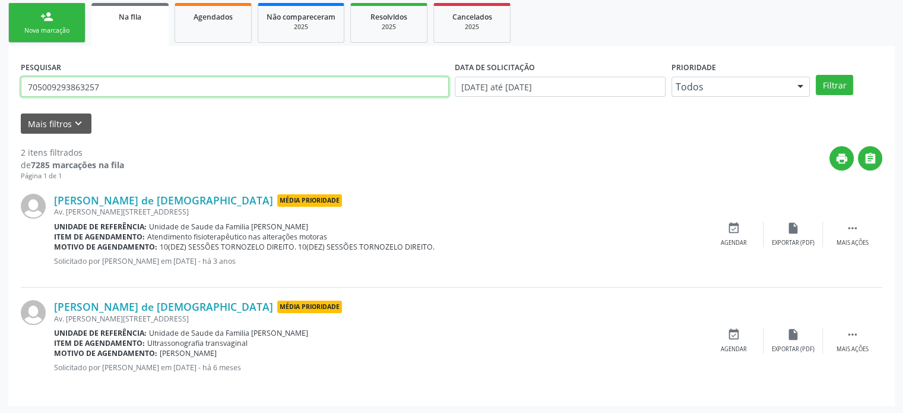
type input "705009293863257"
click at [816, 75] on button "Filtrar" at bounding box center [834, 85] width 37 height 20
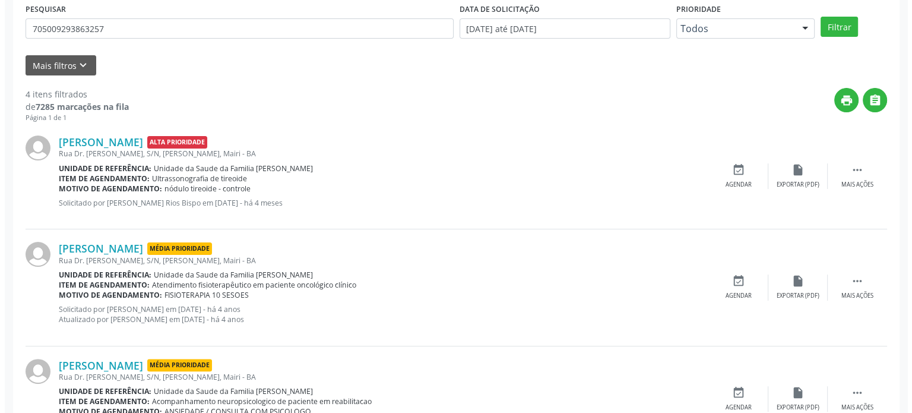
scroll to position [297, 0]
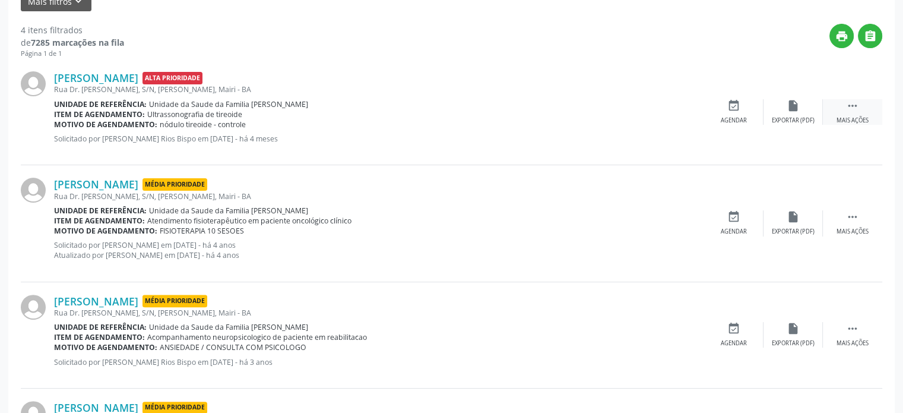
click at [861, 104] on div " Mais ações" at bounding box center [852, 112] width 59 height 26
click at [728, 106] on icon "cancel" at bounding box center [733, 105] width 13 height 13
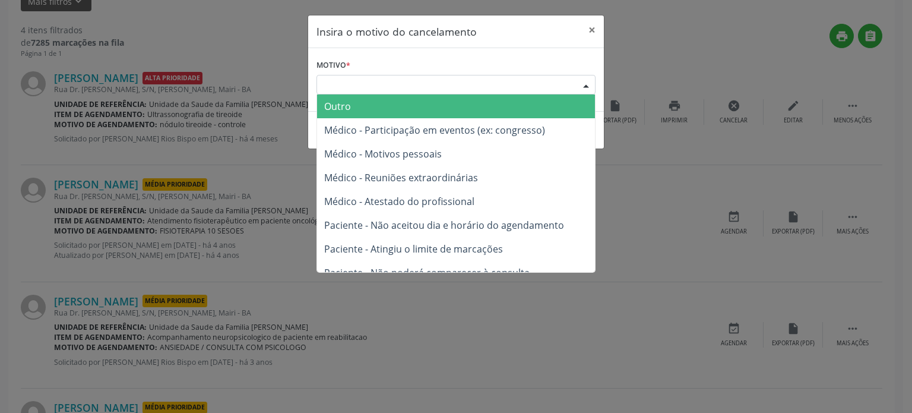
click at [348, 83] on div "Escolha o motivo" at bounding box center [455, 85] width 279 height 20
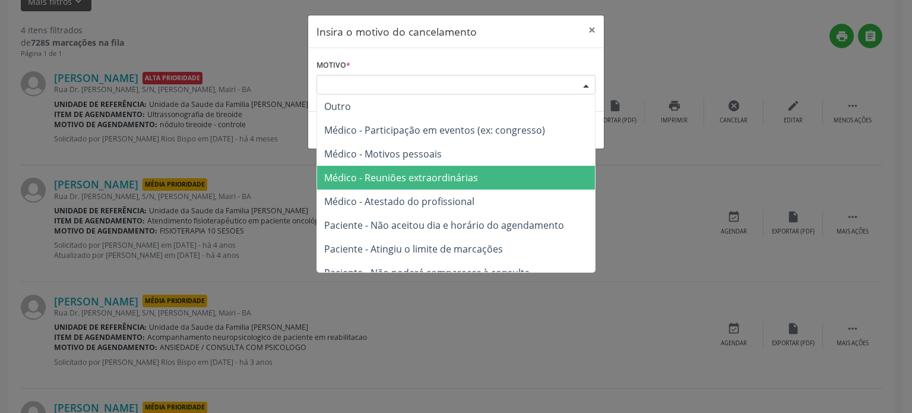
click at [381, 178] on span "Médico - Reuniões extraordinárias" at bounding box center [401, 177] width 154 height 13
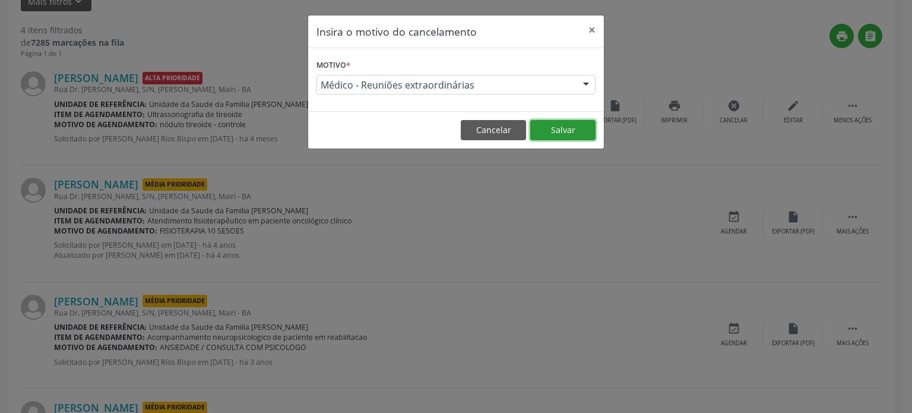
click at [546, 133] on button "Salvar" at bounding box center [562, 130] width 65 height 20
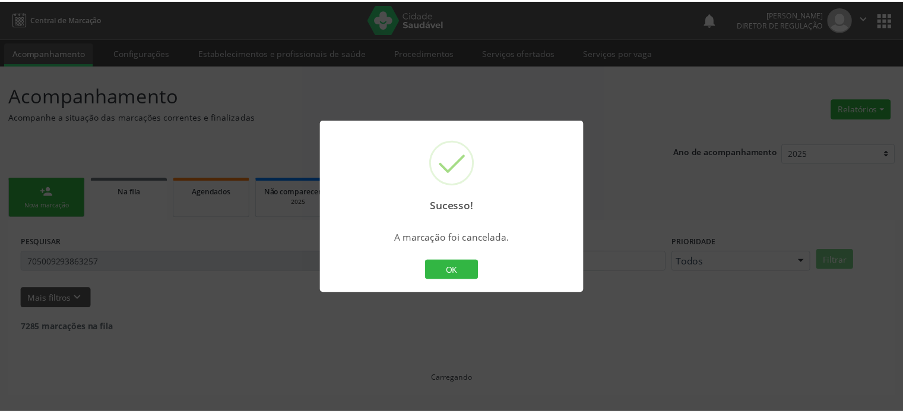
scroll to position [0, 0]
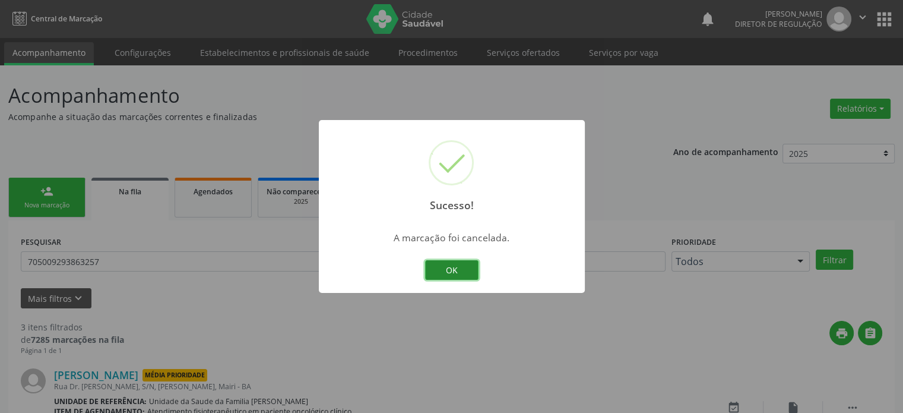
click at [467, 269] on button "OK" at bounding box center [451, 270] width 53 height 20
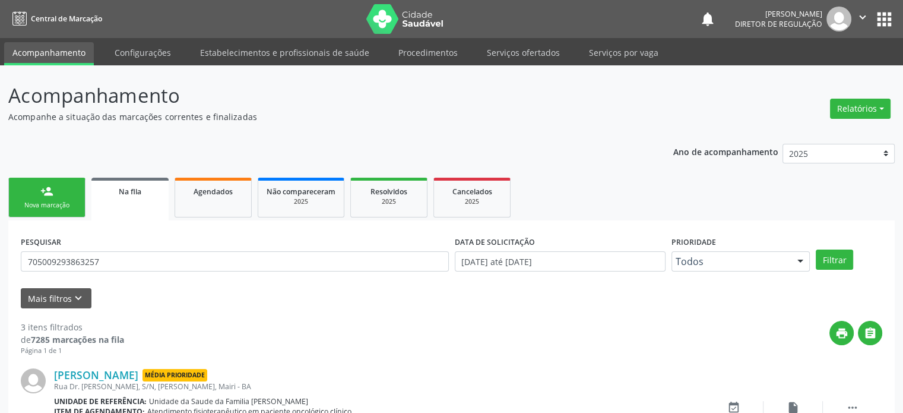
click at [80, 272] on div "PESQUISAR 705009293863257" at bounding box center [235, 256] width 434 height 46
click at [82, 262] on input "705009293863257" at bounding box center [235, 261] width 428 height 20
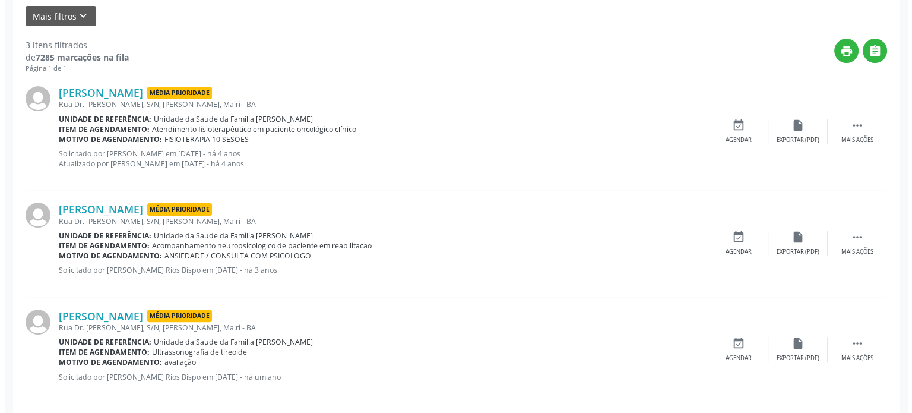
scroll to position [291, 0]
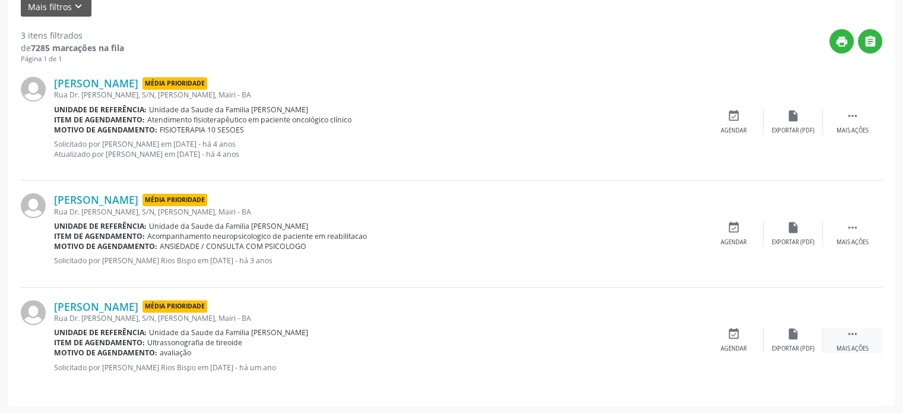
click at [857, 336] on icon "" at bounding box center [852, 333] width 13 height 13
click at [736, 329] on icon "cancel" at bounding box center [733, 333] width 13 height 13
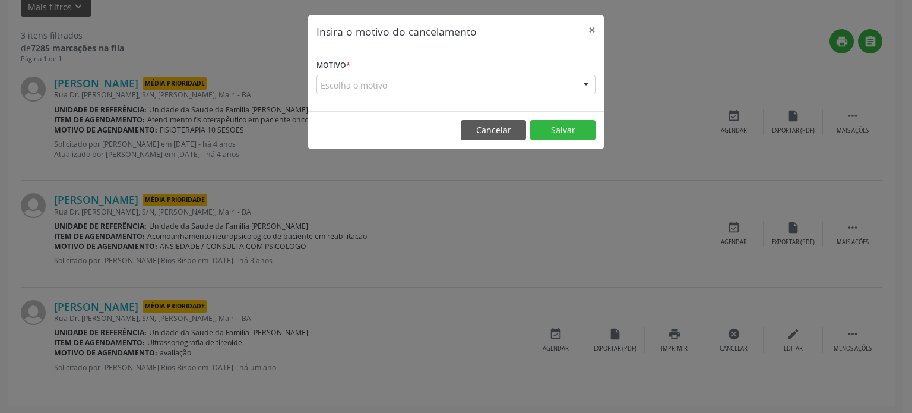
click at [454, 92] on div "Escolha o motivo" at bounding box center [455, 85] width 279 height 20
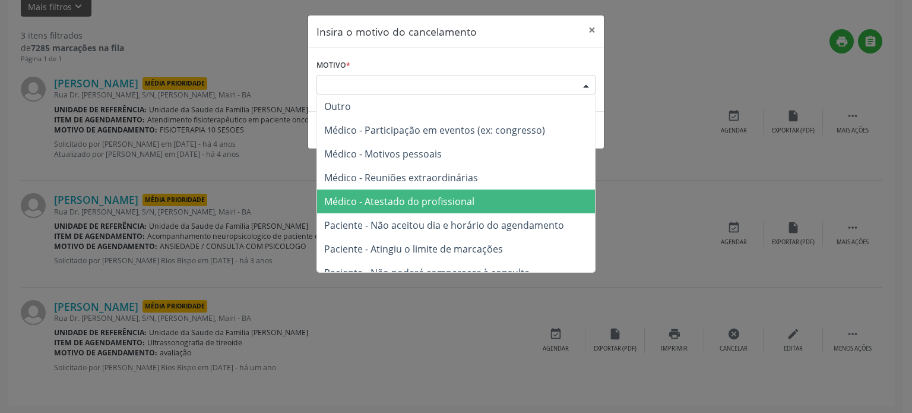
click at [436, 207] on span "Médico - Atestado do profissional" at bounding box center [399, 201] width 150 height 13
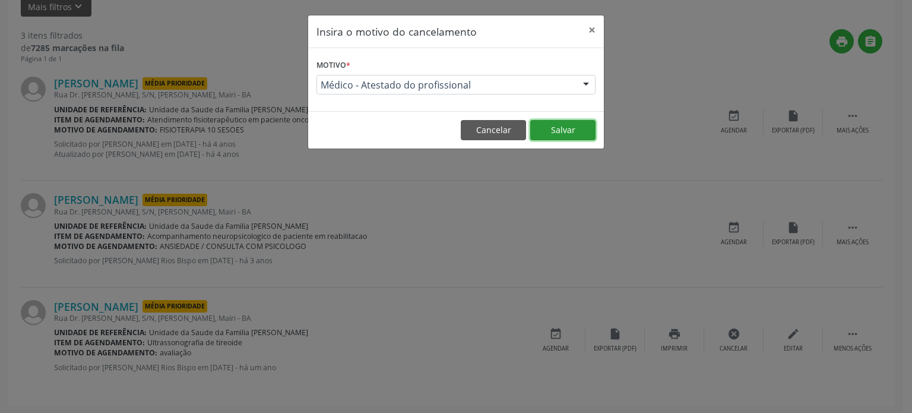
click at [546, 125] on button "Salvar" at bounding box center [562, 130] width 65 height 20
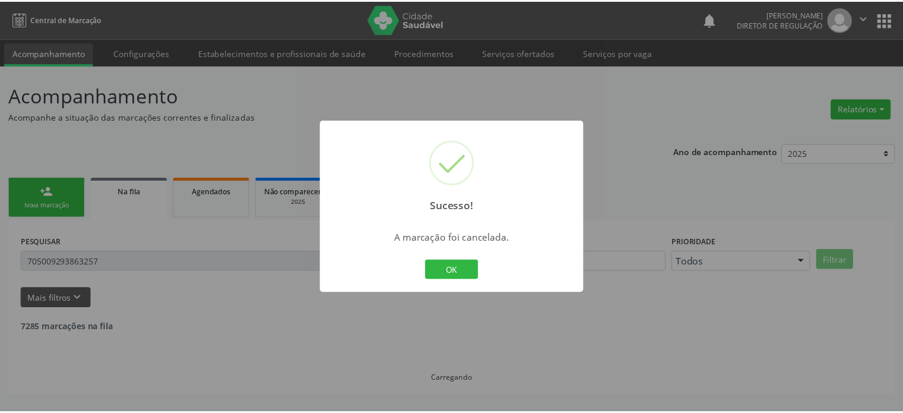
scroll to position [0, 0]
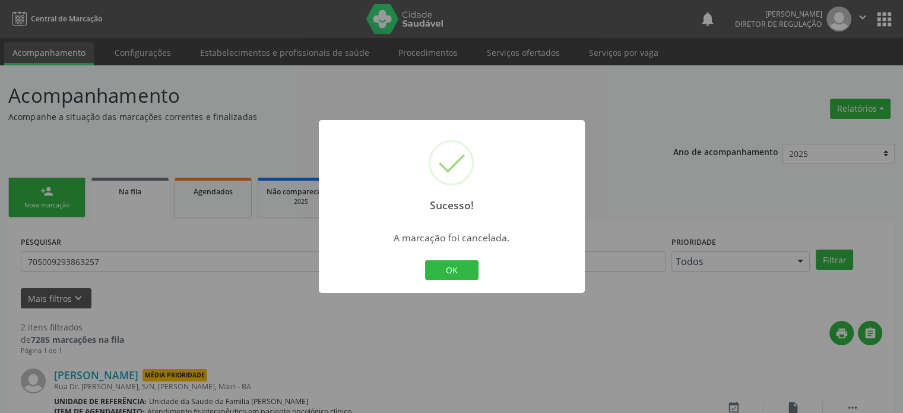
click at [183, 301] on div "Sucesso! × A marcação foi cancelada. OK Cancel" at bounding box center [451, 206] width 903 height 413
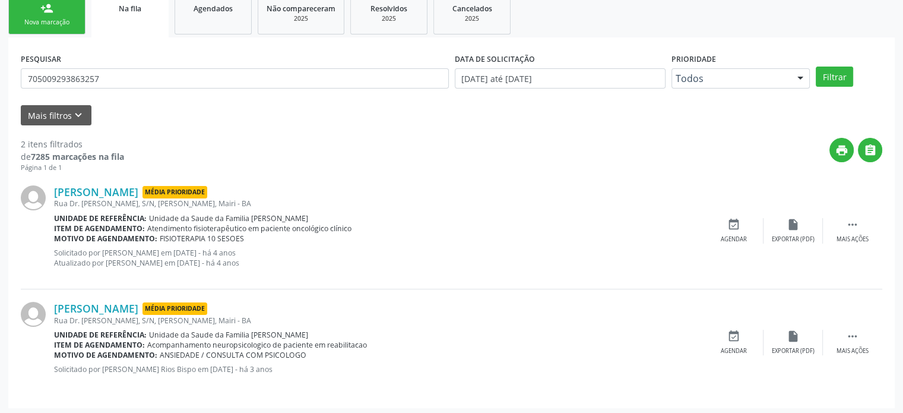
scroll to position [185, 0]
